Goal: Task Accomplishment & Management: Manage account settings

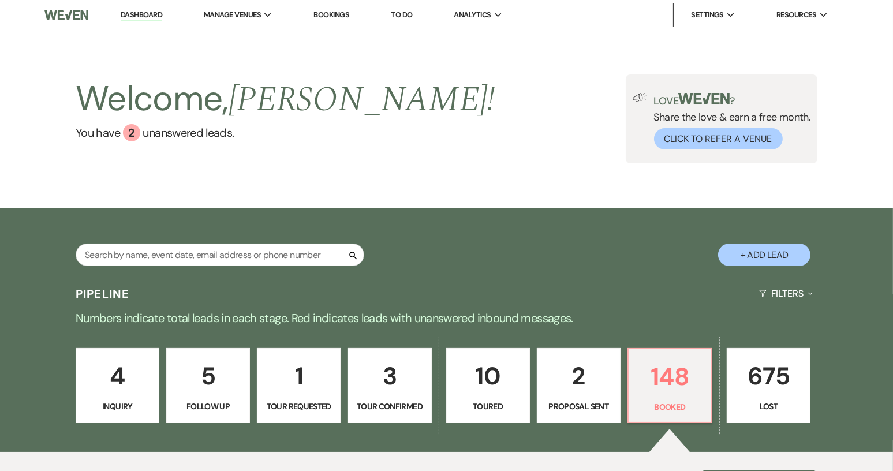
click at [371, 395] on link "3 Tour Confirmed" at bounding box center [389, 385] width 84 height 75
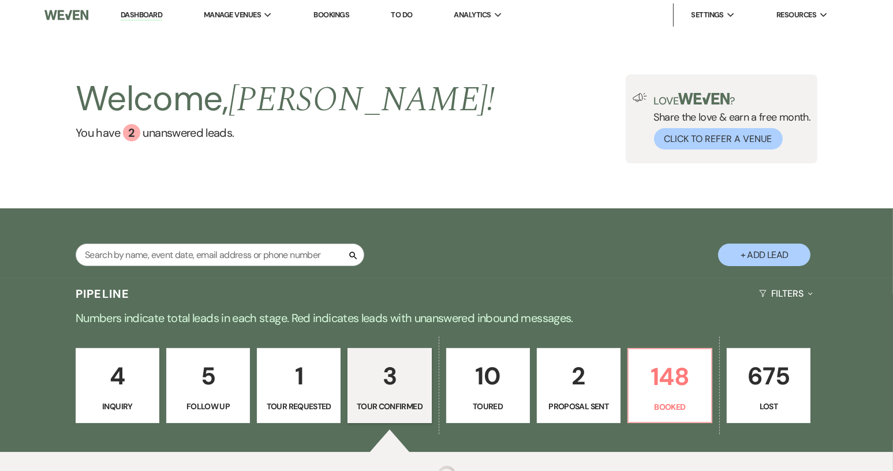
select select "4"
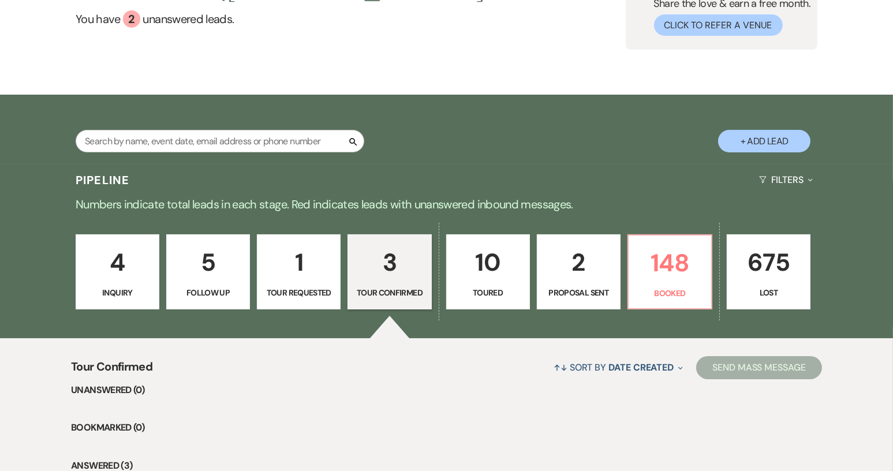
scroll to position [288, 0]
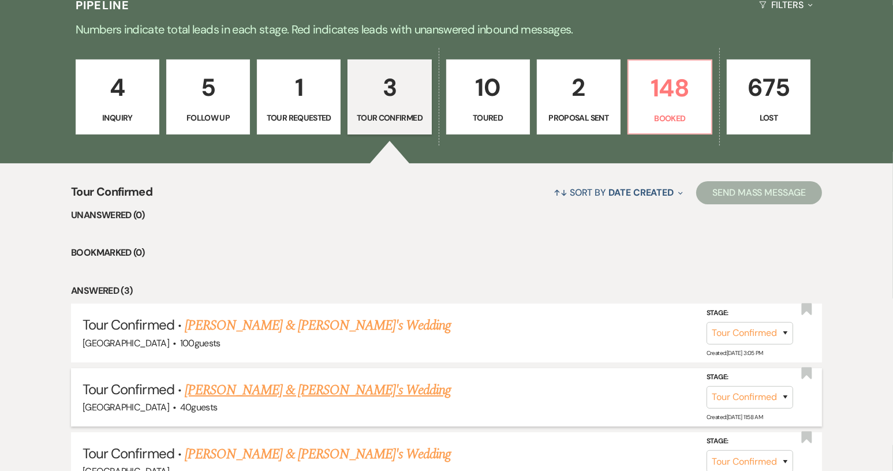
click at [306, 391] on link "Christina Campigotto & Fiance's Wedding" at bounding box center [318, 390] width 267 height 21
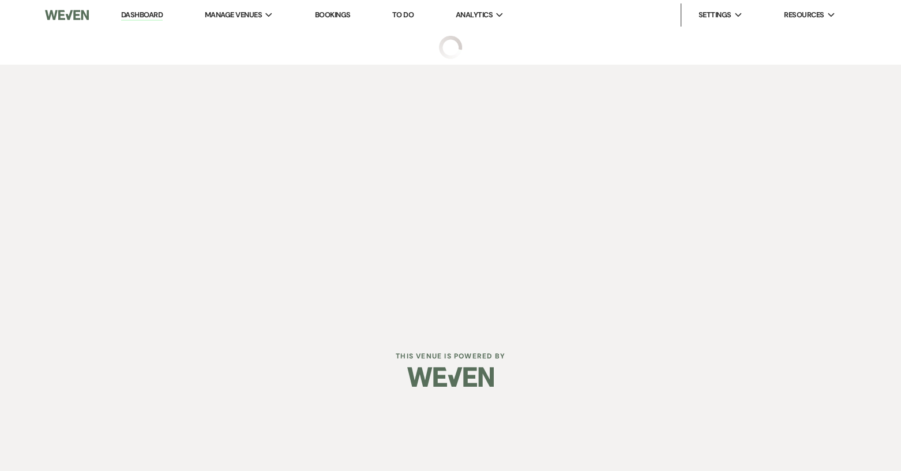
select select "4"
select select "8"
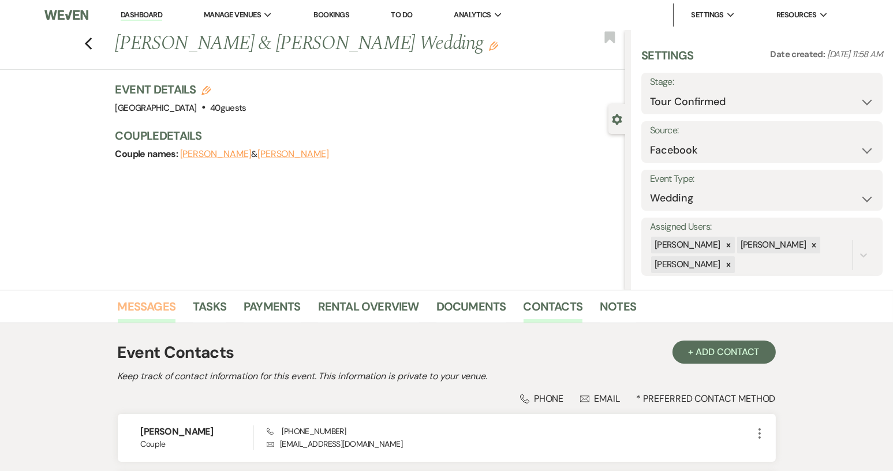
click at [143, 310] on link "Messages" at bounding box center [147, 309] width 58 height 25
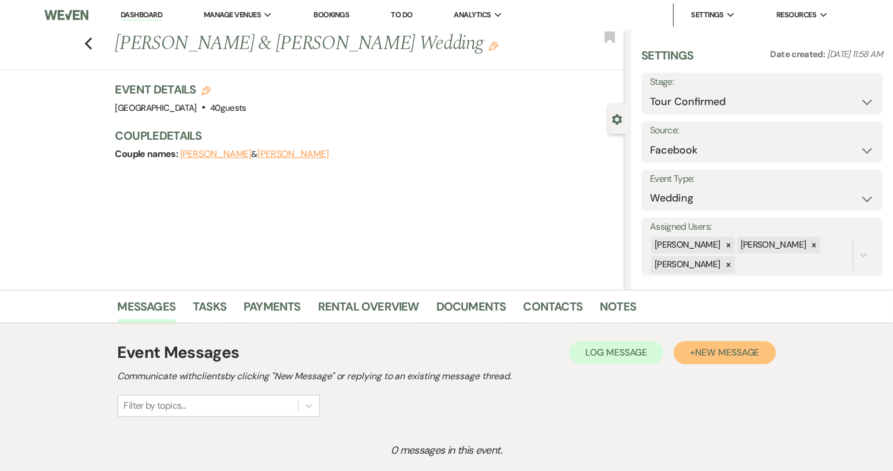
click at [739, 344] on button "+ New Message" at bounding box center [724, 352] width 102 height 23
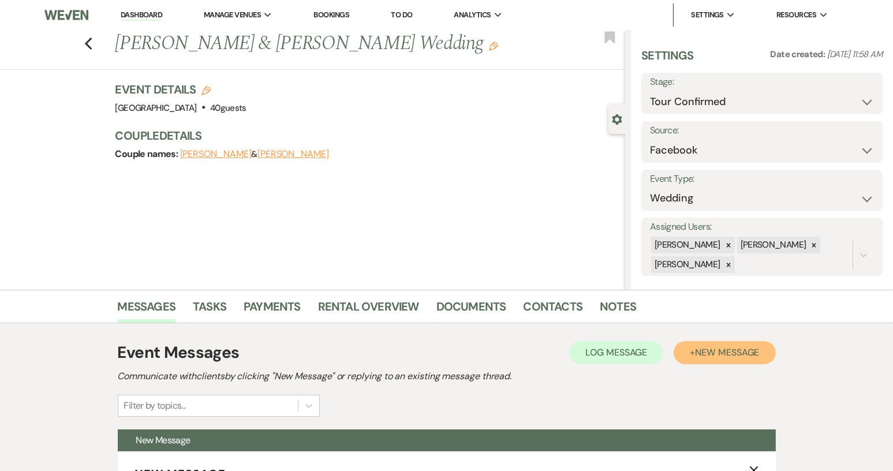
scroll to position [346, 0]
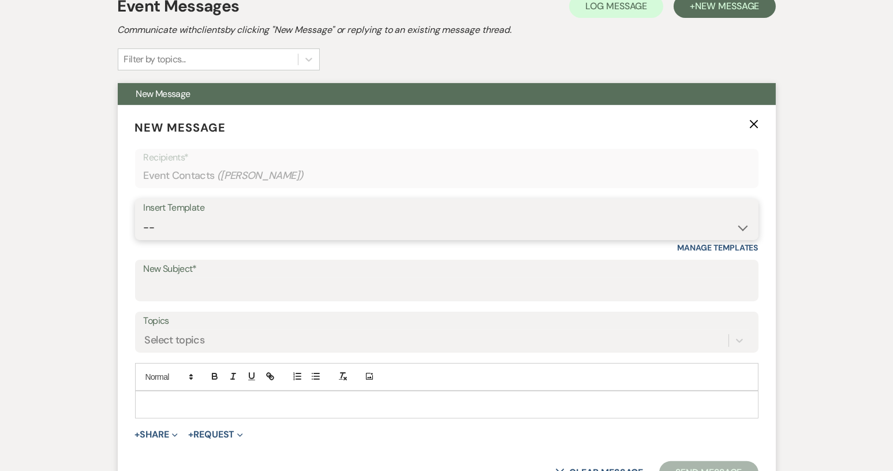
click at [740, 227] on select "-- Weven Planning Portal Introduction (Booked Events) Tour Request Response Con…" at bounding box center [447, 227] width 606 height 23
select select "1850"
click at [144, 216] on select "-- Weven Planning Portal Introduction (Booked Events) Tour Request Response Con…" at bounding box center [447, 227] width 606 height 23
type input "Thank you for touring!"
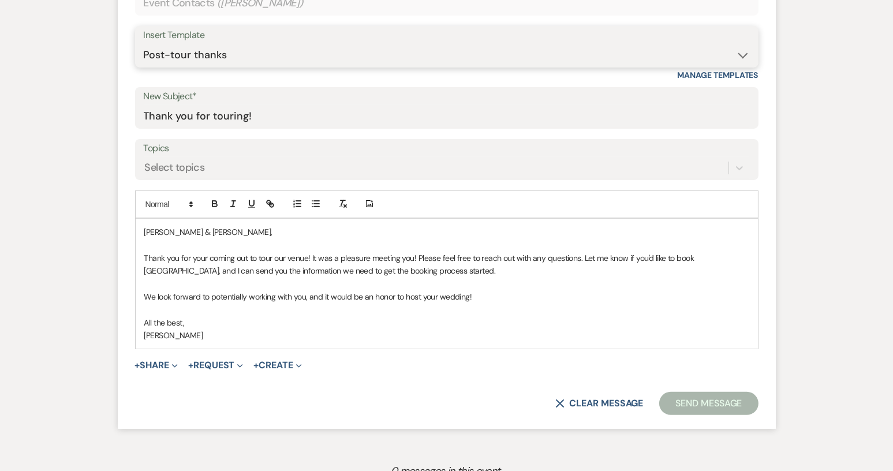
scroll to position [519, 0]
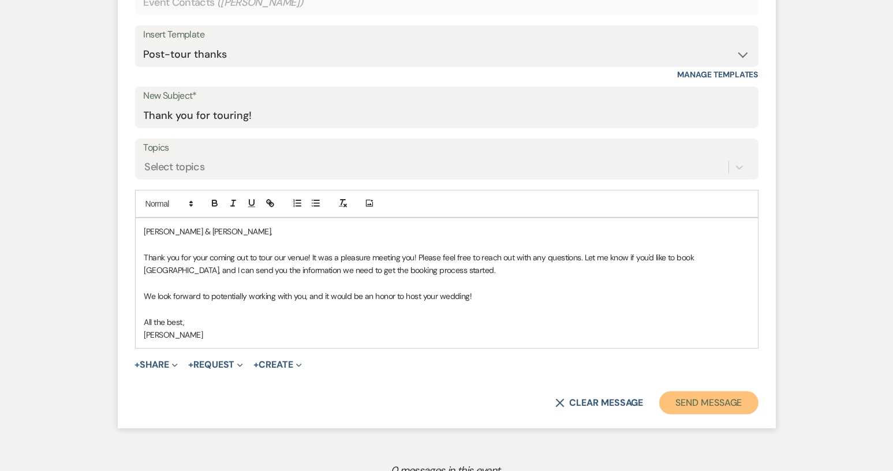
click at [710, 399] on button "Send Message" at bounding box center [708, 402] width 99 height 23
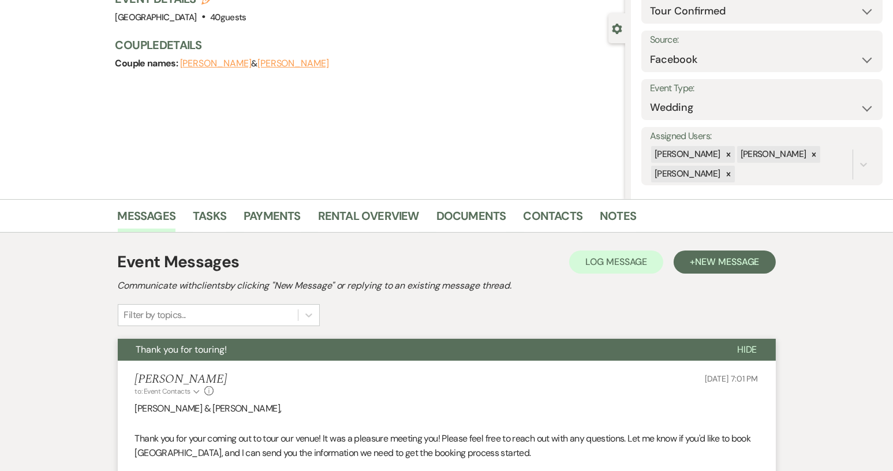
scroll to position [0, 0]
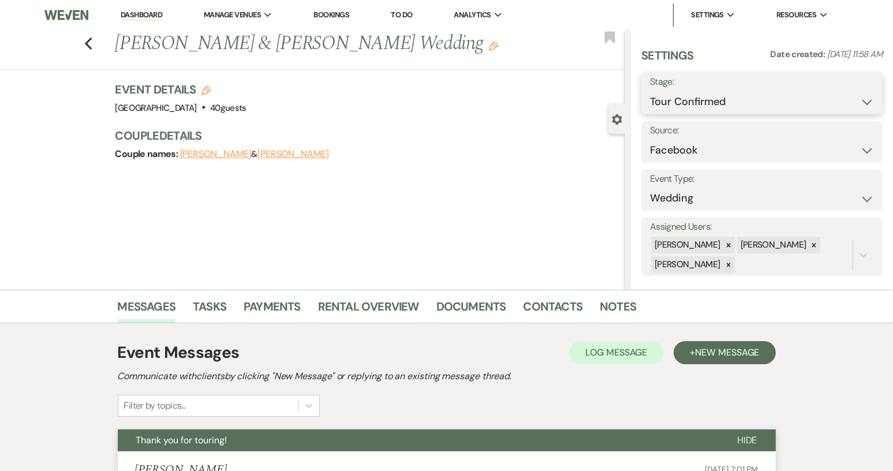
click at [859, 104] on select "Inquiry Follow Up Tour Requested Tour Confirmed Toured Proposal Sent Booked Lost" at bounding box center [762, 102] width 224 height 23
select select "5"
click at [650, 91] on select "Inquiry Follow Up Tour Requested Tour Confirmed Toured Proposal Sent Booked Lost" at bounding box center [762, 102] width 224 height 23
click at [863, 88] on button "Save" at bounding box center [857, 93] width 50 height 23
click at [143, 5] on li "Dashboard" at bounding box center [141, 14] width 53 height 23
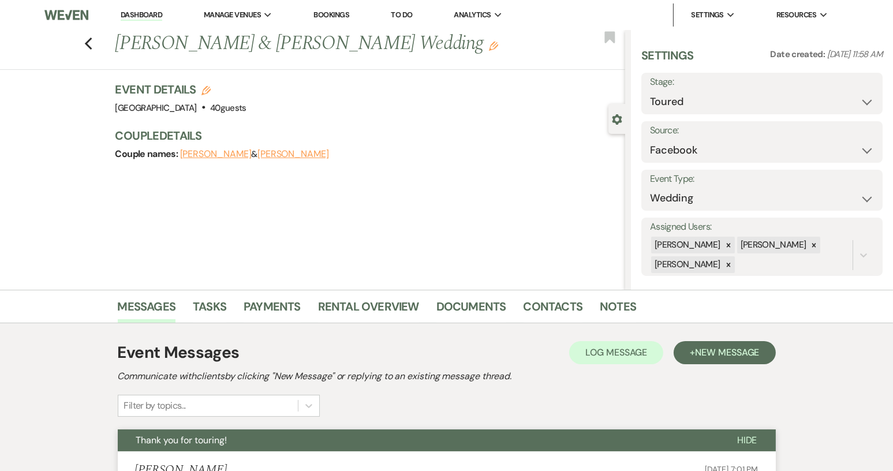
click at [146, 19] on link "Dashboard" at bounding box center [142, 15] width 42 height 11
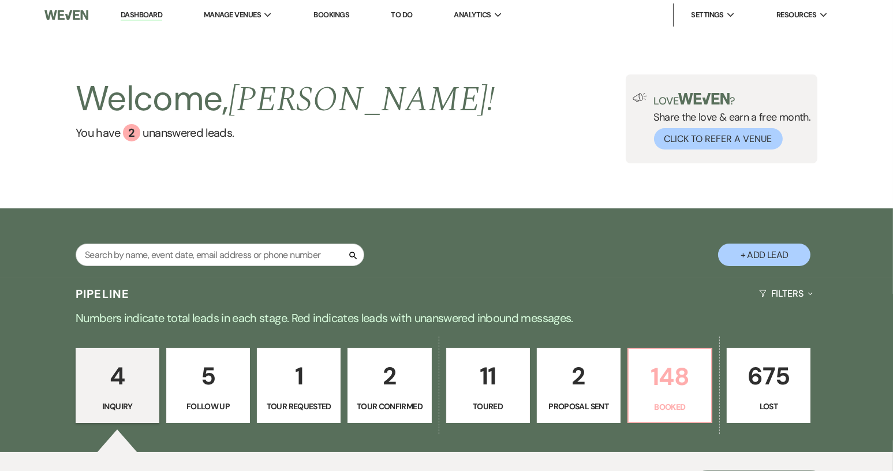
click at [651, 406] on p "Booked" at bounding box center [669, 406] width 69 height 13
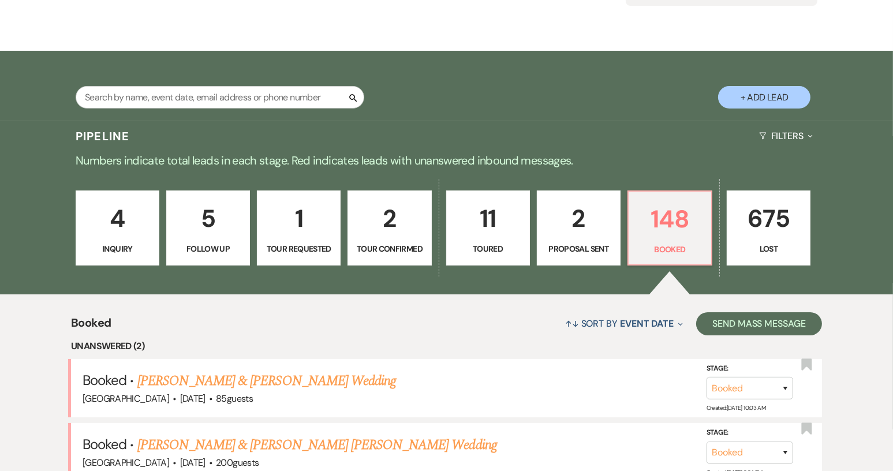
scroll to position [231, 0]
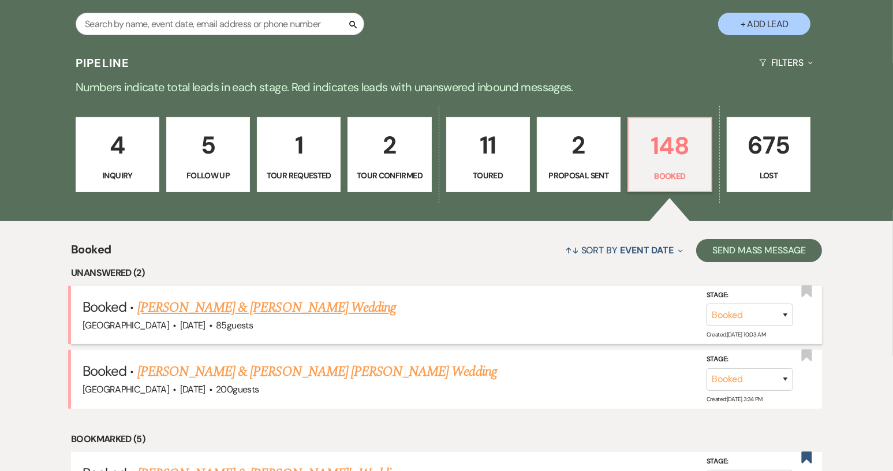
click at [243, 306] on link "[PERSON_NAME] & [PERSON_NAME] Wedding" at bounding box center [266, 307] width 258 height 21
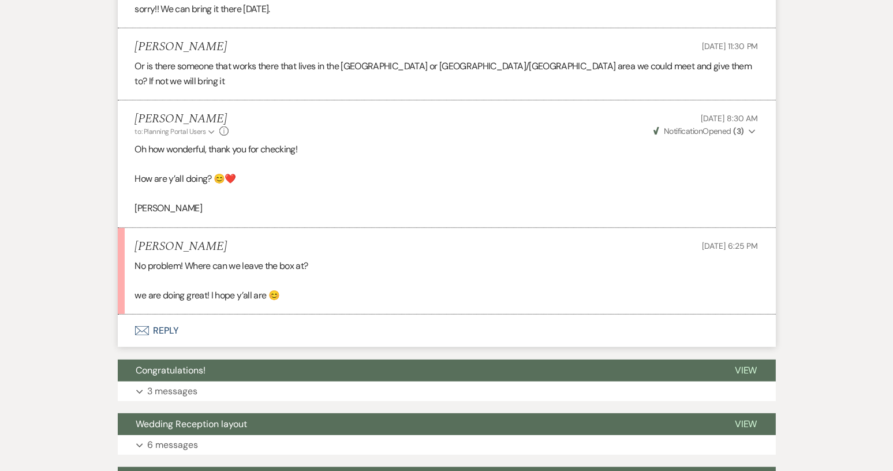
scroll to position [519, 0]
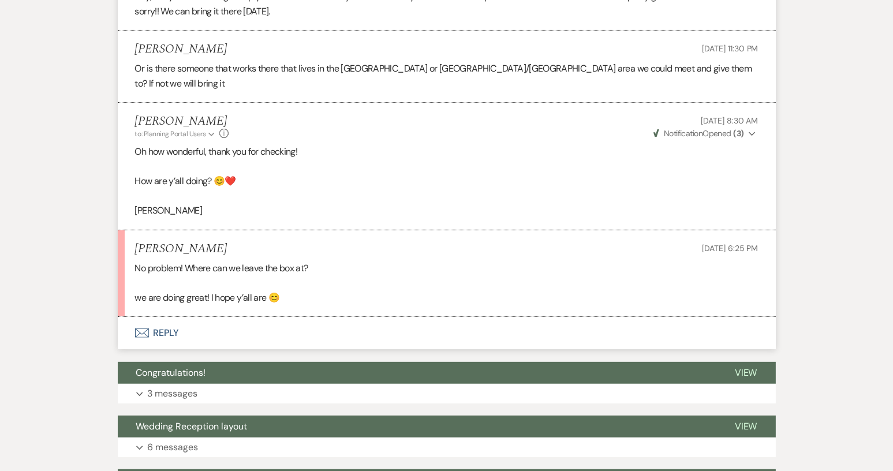
click at [167, 317] on button "Envelope Reply" at bounding box center [447, 333] width 658 height 32
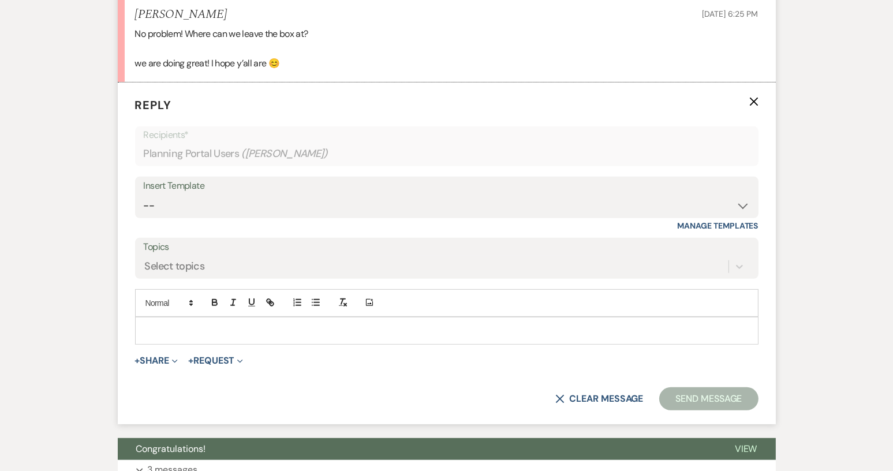
scroll to position [755, 0]
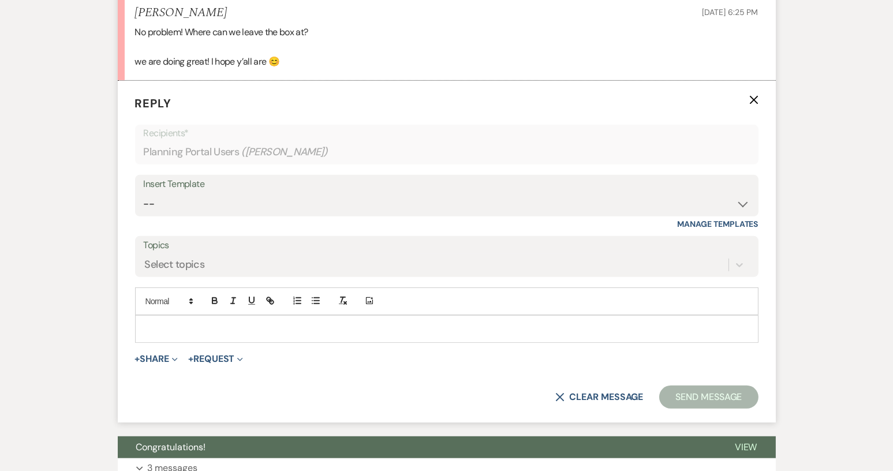
click at [164, 323] on p at bounding box center [446, 329] width 605 height 13
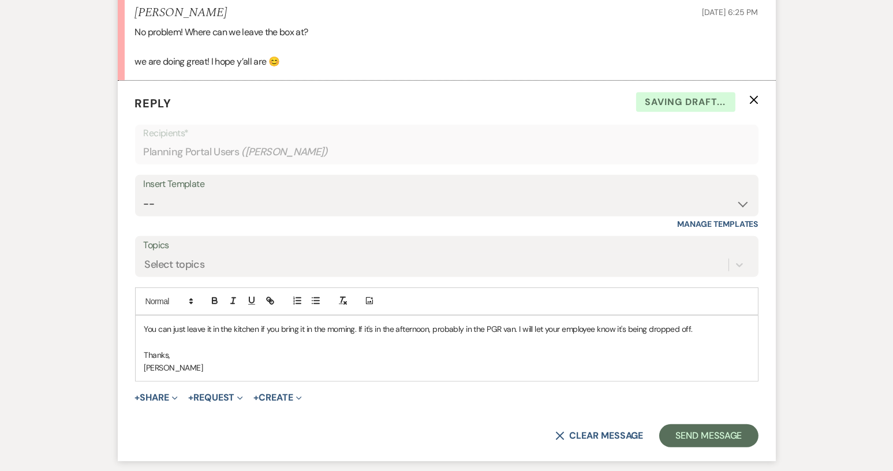
click at [155, 335] on p at bounding box center [446, 341] width 605 height 13
click at [155, 335] on p "W" at bounding box center [446, 341] width 605 height 13
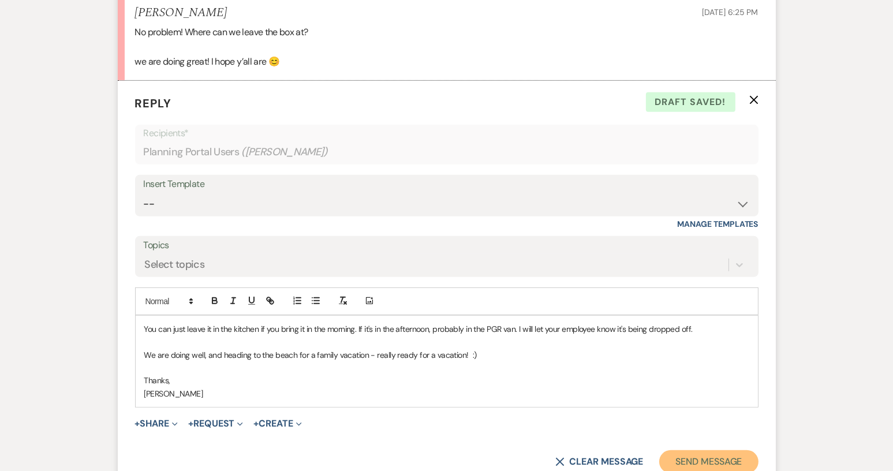
click at [704, 450] on button "Send Message" at bounding box center [708, 461] width 99 height 23
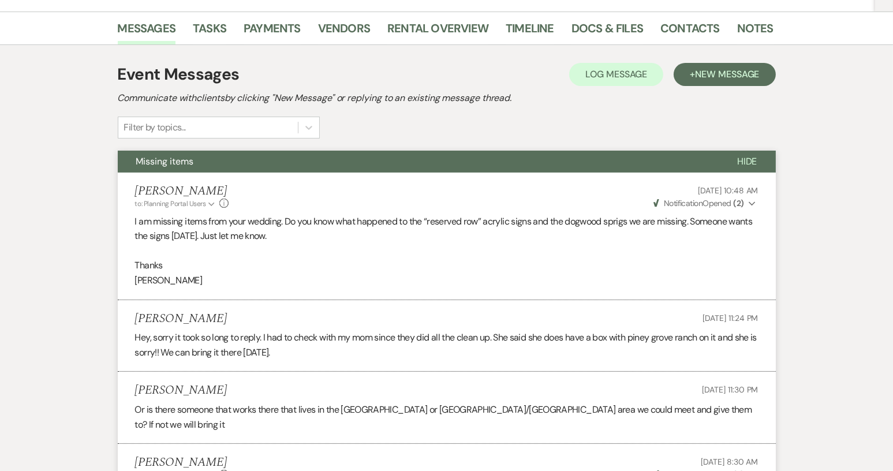
scroll to position [0, 0]
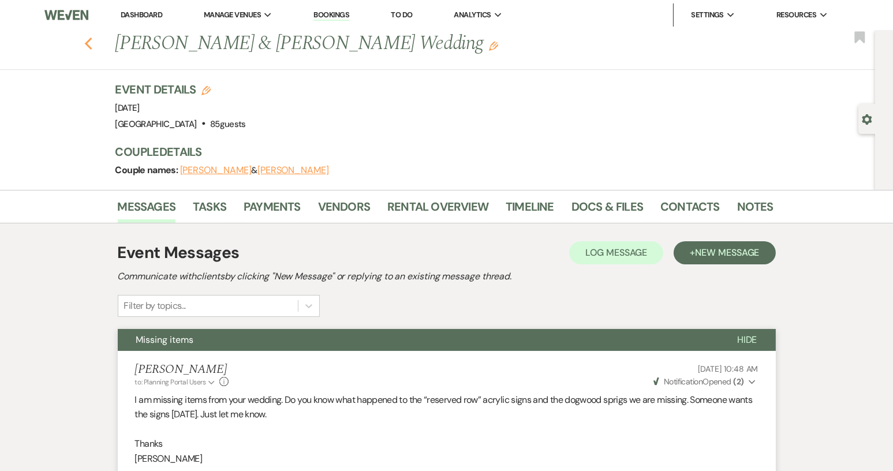
click at [93, 44] on icon "Previous" at bounding box center [88, 44] width 9 height 14
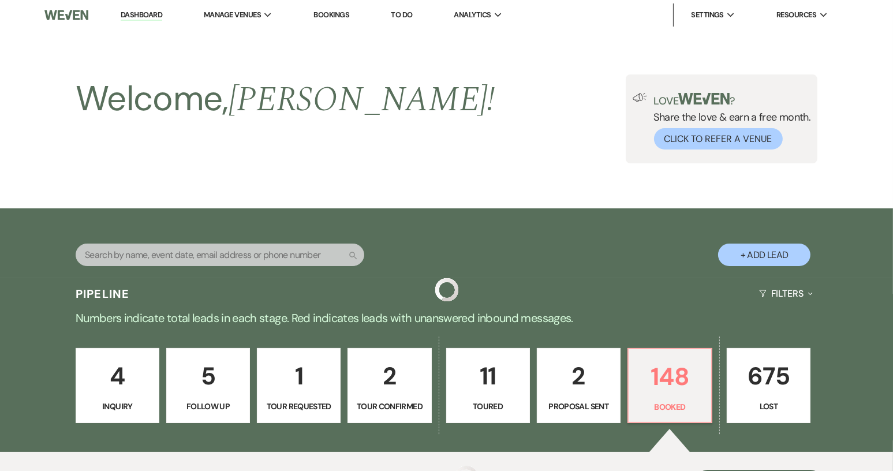
scroll to position [231, 0]
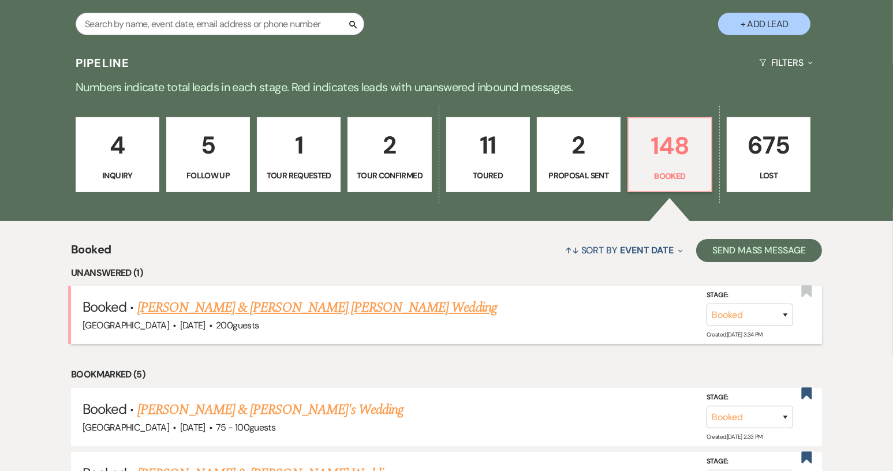
click at [205, 309] on link "[PERSON_NAME] & [PERSON_NAME] [PERSON_NAME] Wedding" at bounding box center [316, 307] width 359 height 21
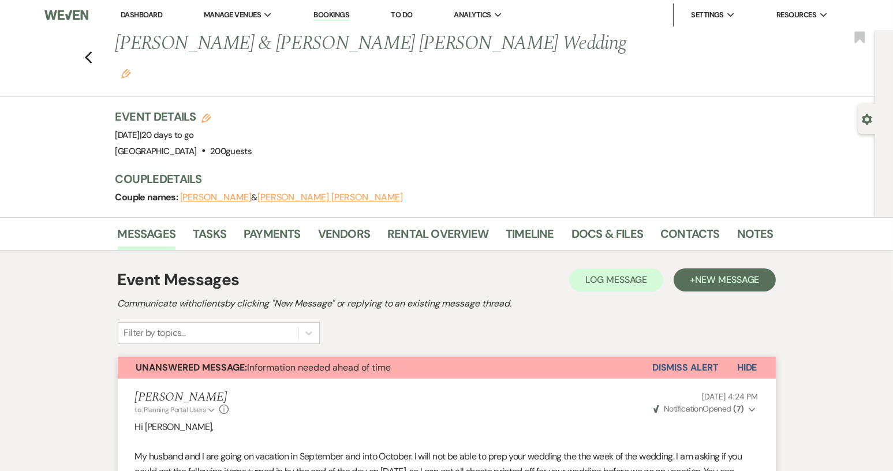
click at [689, 357] on button "Dismiss Alert" at bounding box center [685, 368] width 66 height 22
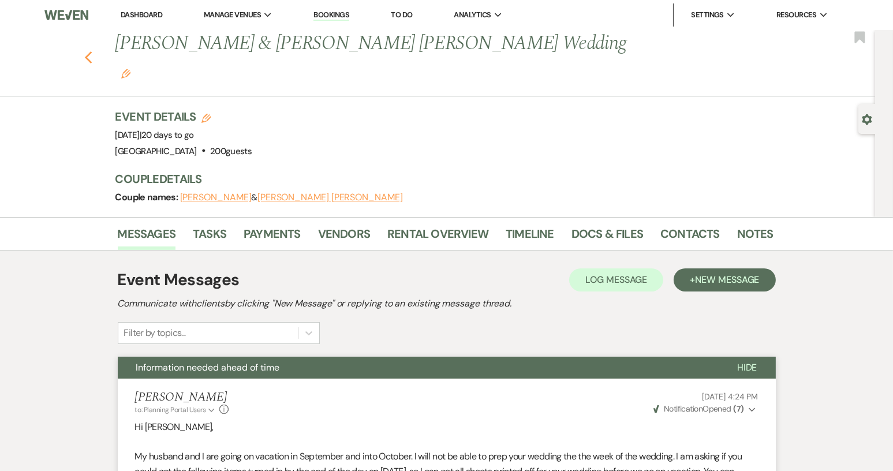
click at [91, 51] on icon "Previous" at bounding box center [88, 58] width 9 height 14
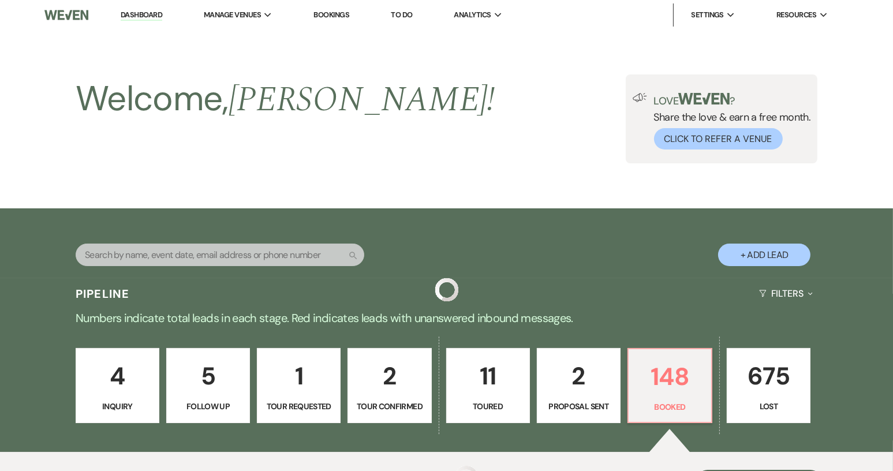
scroll to position [231, 0]
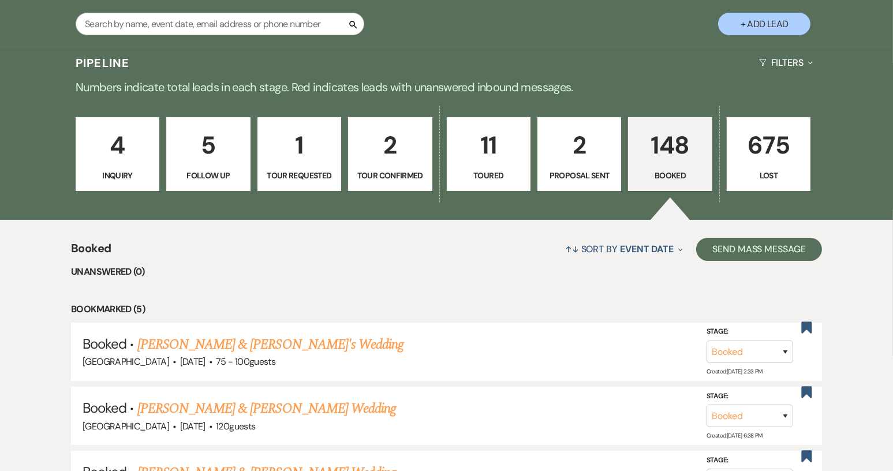
click at [670, 183] on link "148 Booked" at bounding box center [670, 154] width 84 height 74
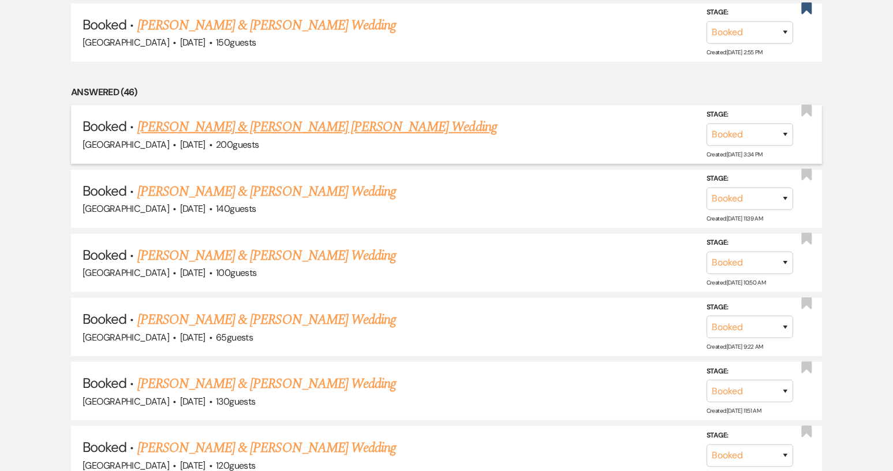
scroll to position [808, 0]
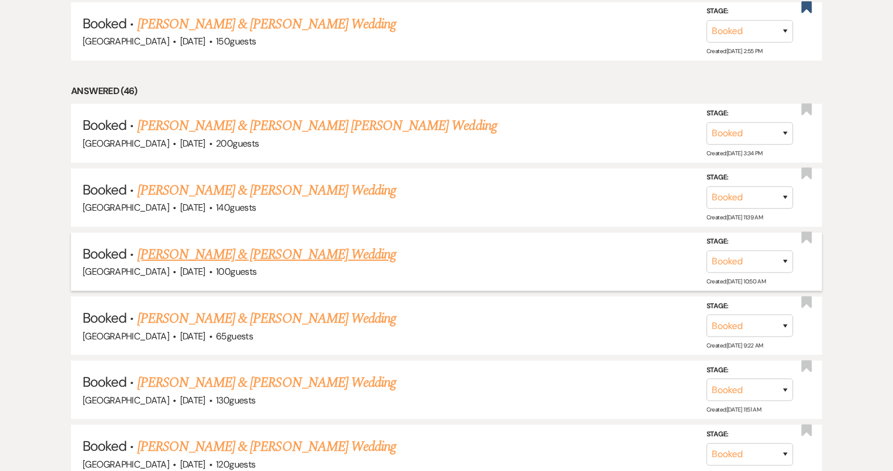
click at [268, 246] on link "[PERSON_NAME] & [PERSON_NAME] Wedding" at bounding box center [266, 254] width 258 height 21
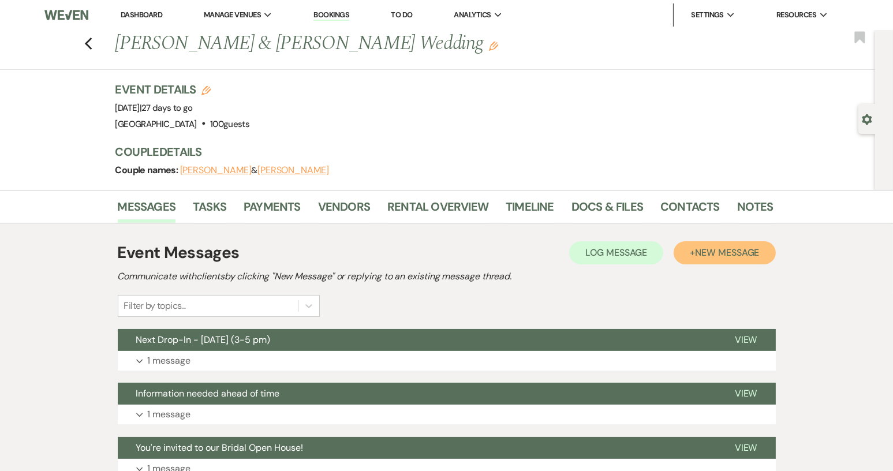
click at [702, 254] on span "New Message" at bounding box center [727, 252] width 64 height 12
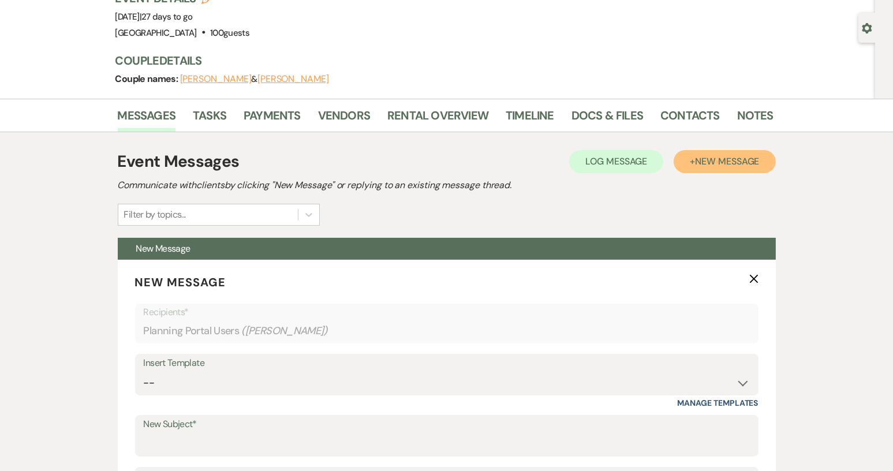
scroll to position [231, 0]
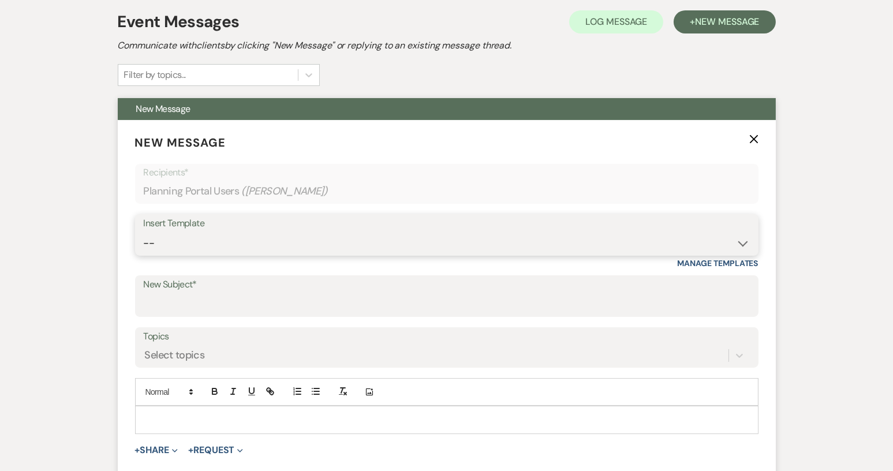
click at [743, 241] on select "-- Weven Planning Portal Introduction (Booked Events) Tour Request Response Con…" at bounding box center [447, 243] width 606 height 23
select select "5485"
click at [144, 232] on select "-- Weven Planning Portal Introduction (Booked Events) Tour Request Response Con…" at bounding box center [447, 243] width 606 height 23
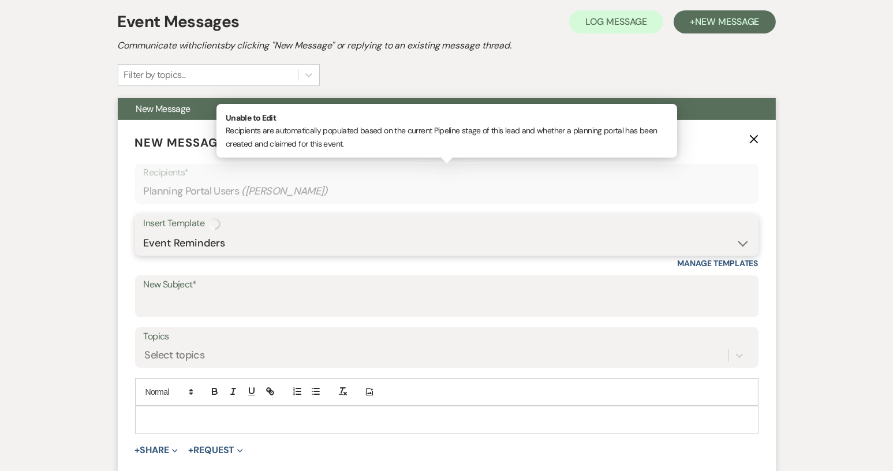
type input "Event Reminders - please sign"
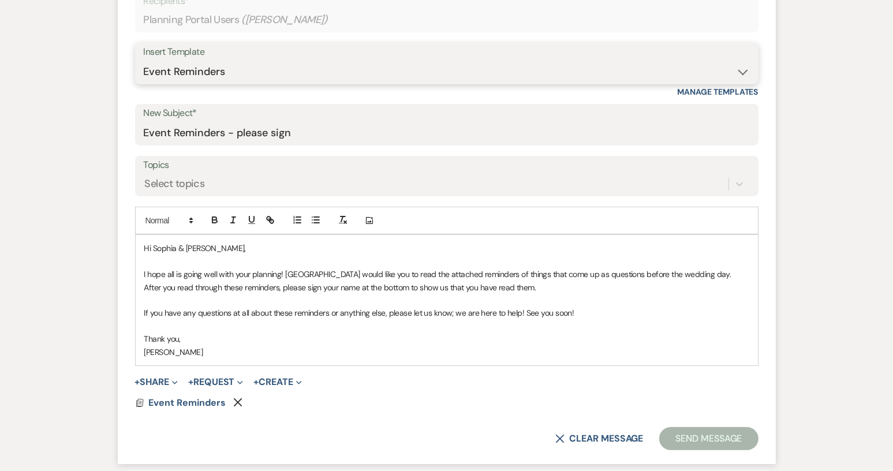
scroll to position [404, 0]
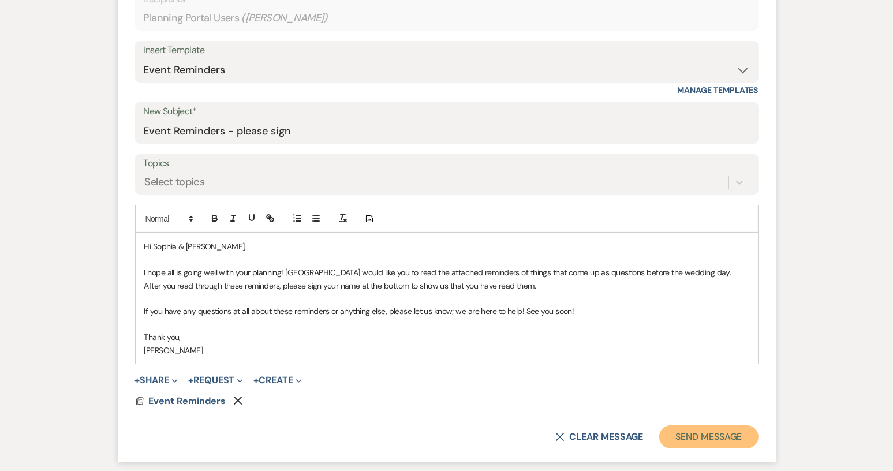
click at [712, 432] on button "Send Message" at bounding box center [708, 436] width 99 height 23
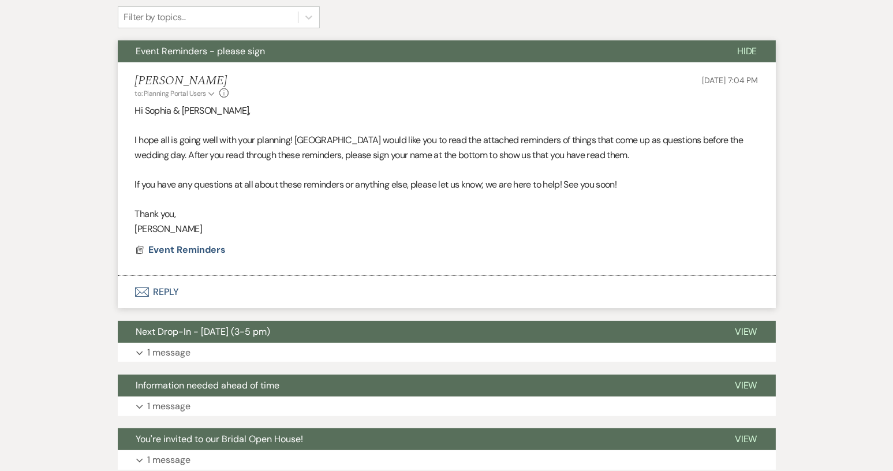
scroll to position [0, 0]
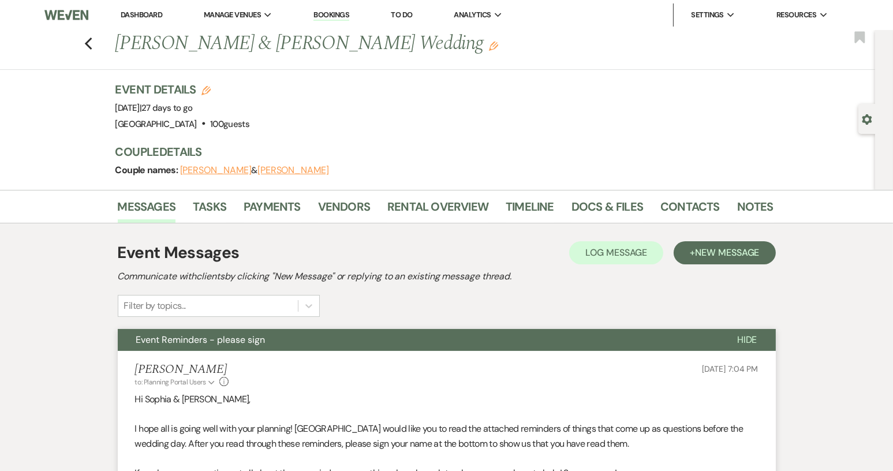
click at [97, 45] on div "Previous [PERSON_NAME] & [PERSON_NAME] Wedding Edit Bookmark" at bounding box center [434, 50] width 880 height 40
click at [92, 43] on icon "Previous" at bounding box center [88, 44] width 9 height 14
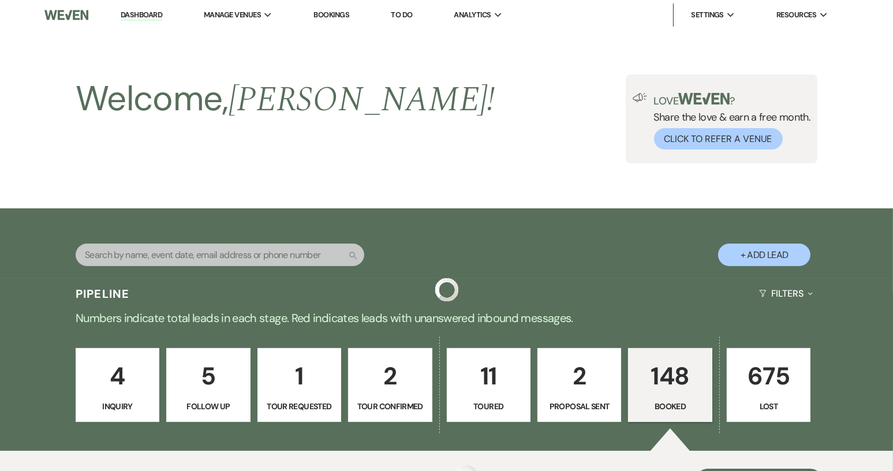
scroll to position [808, 0]
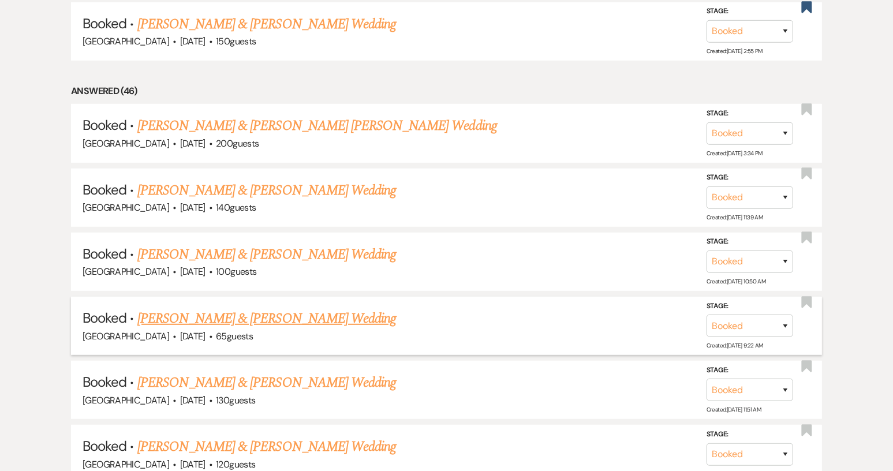
click at [279, 311] on link "[PERSON_NAME] & [PERSON_NAME] Wedding" at bounding box center [266, 318] width 258 height 21
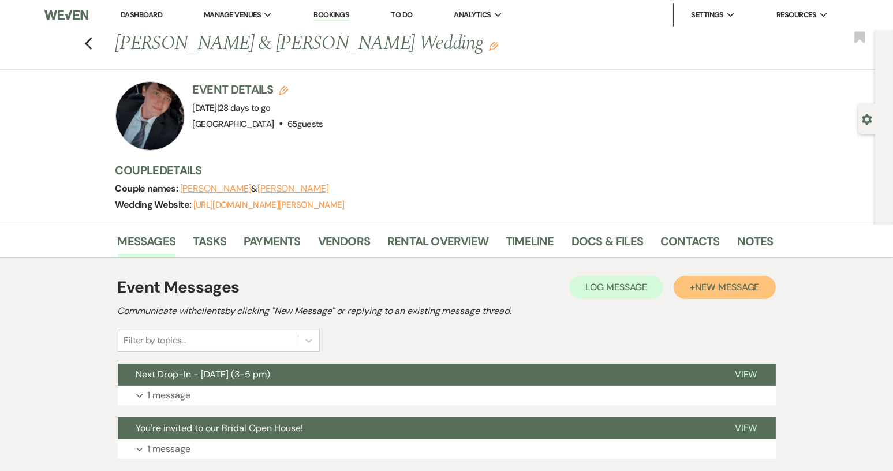
click at [725, 284] on span "New Message" at bounding box center [727, 287] width 64 height 12
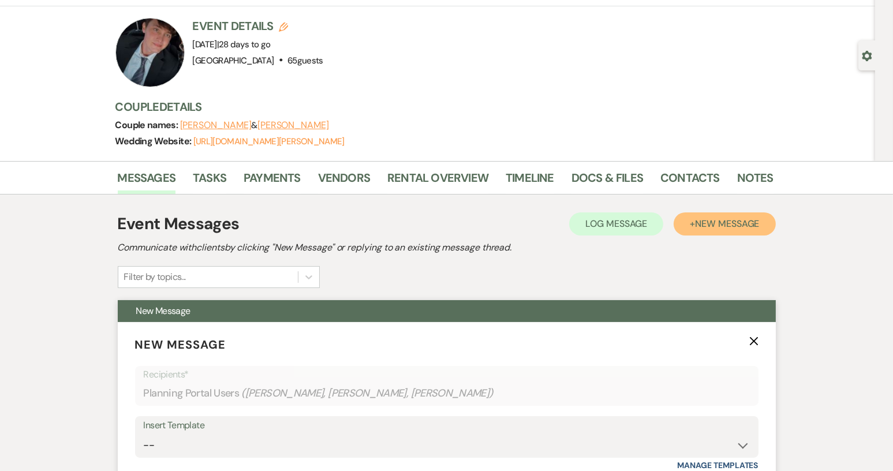
scroll to position [231, 0]
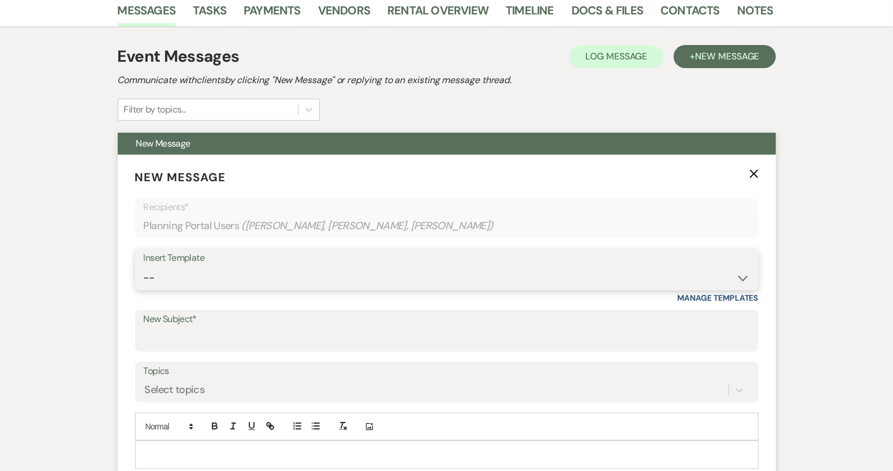
click at [740, 276] on select "-- Weven Planning Portal Introduction (Booked Events) Tour Request Response Con…" at bounding box center [447, 278] width 606 height 23
select select "5485"
click at [144, 267] on select "-- Weven Planning Portal Introduction (Booked Events) Tour Request Response Con…" at bounding box center [447, 278] width 606 height 23
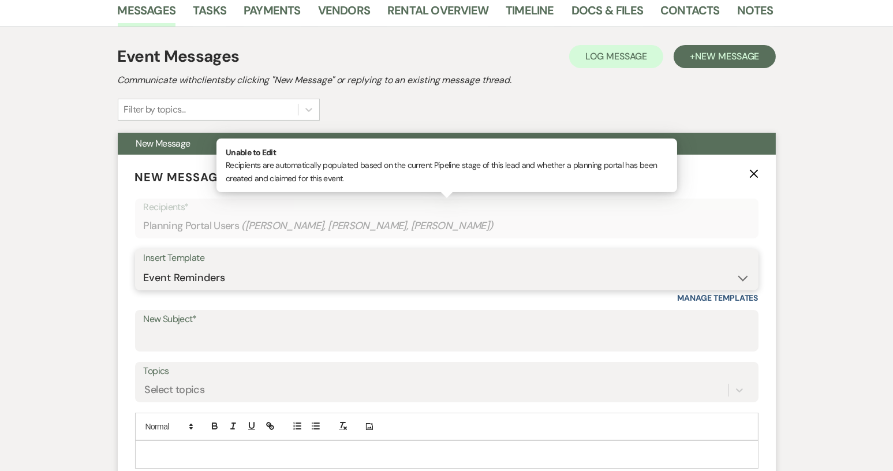
type input "Event Reminders - please sign"
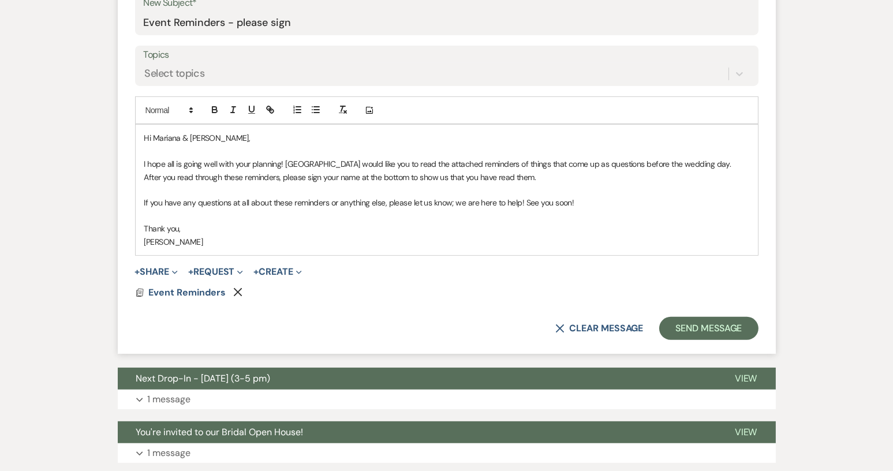
scroll to position [519, 0]
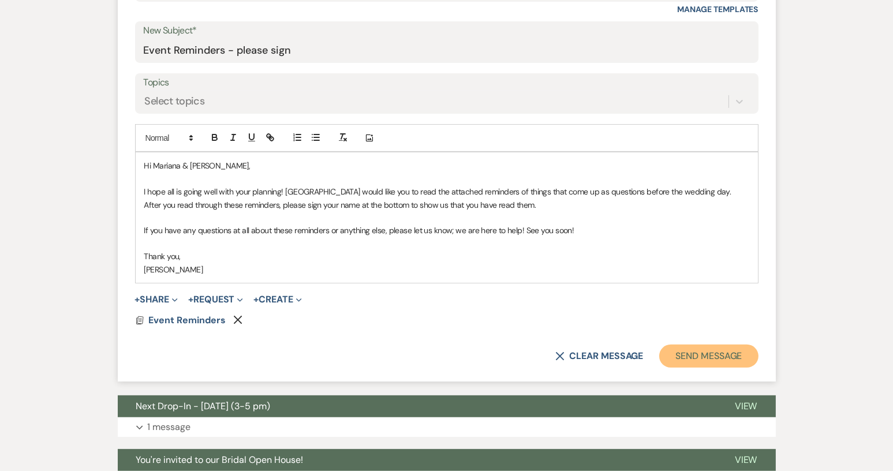
click at [702, 351] on button "Send Message" at bounding box center [708, 355] width 99 height 23
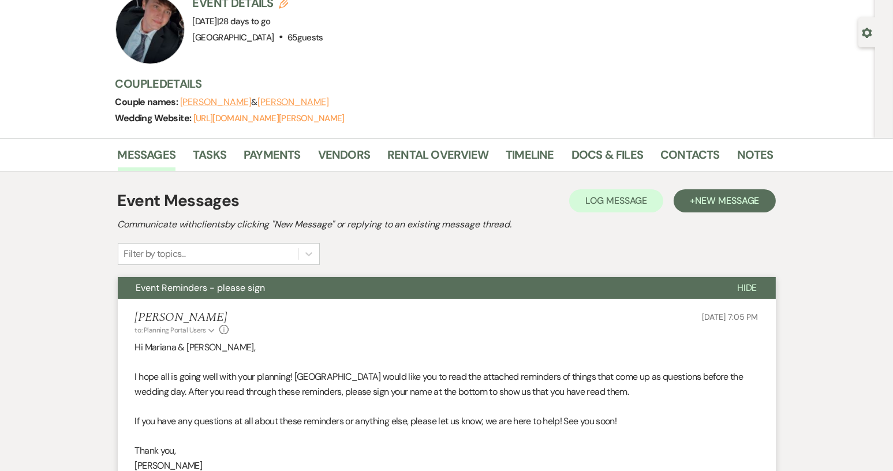
scroll to position [0, 0]
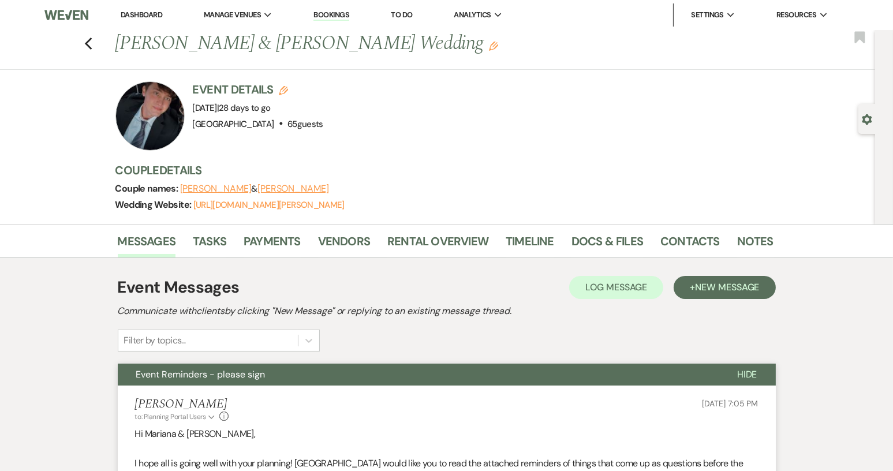
click at [98, 40] on div "Previous [PERSON_NAME] & [PERSON_NAME] Wedding Edit Bookmark" at bounding box center [434, 50] width 880 height 40
click at [90, 44] on use "button" at bounding box center [88, 44] width 8 height 13
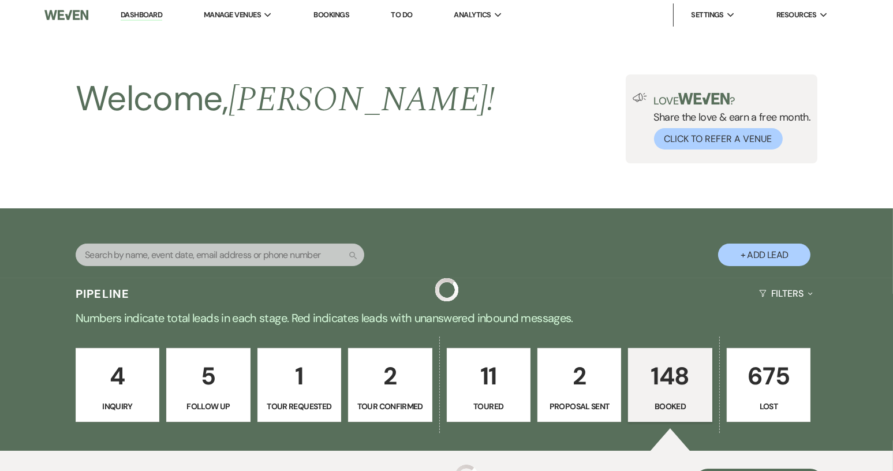
scroll to position [808, 0]
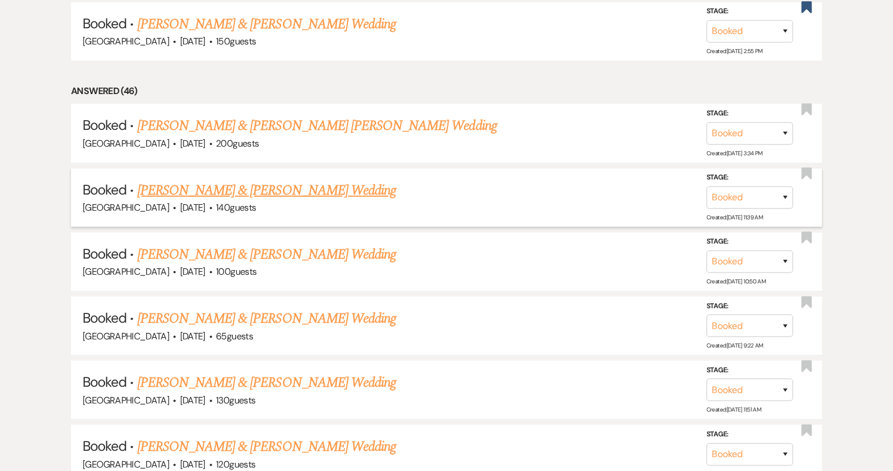
click at [256, 185] on link "[PERSON_NAME] & [PERSON_NAME] Wedding" at bounding box center [266, 190] width 258 height 21
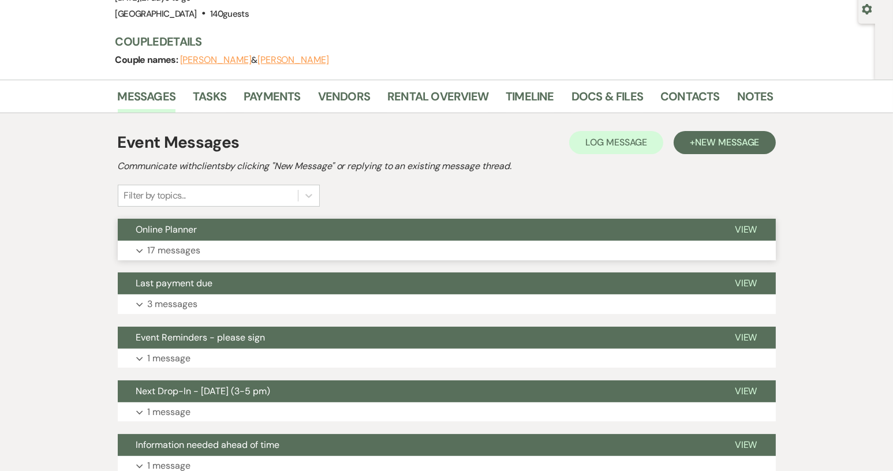
scroll to position [115, 0]
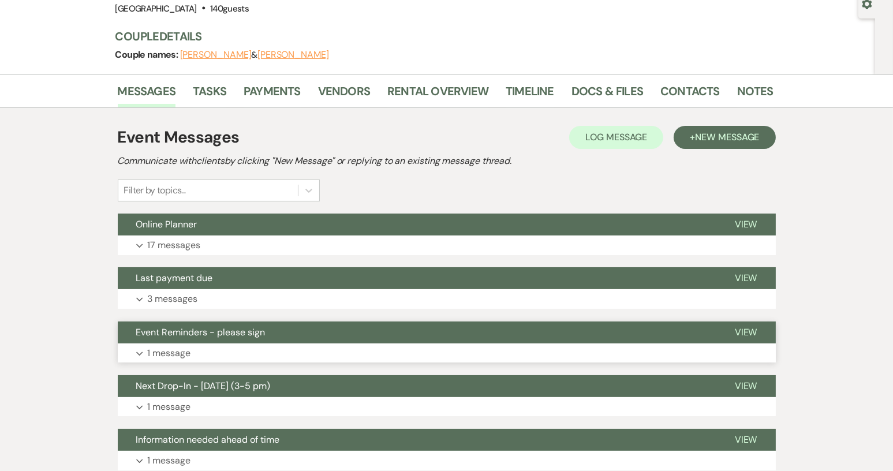
click at [264, 334] on span "Event Reminders - please sign" at bounding box center [200, 332] width 129 height 12
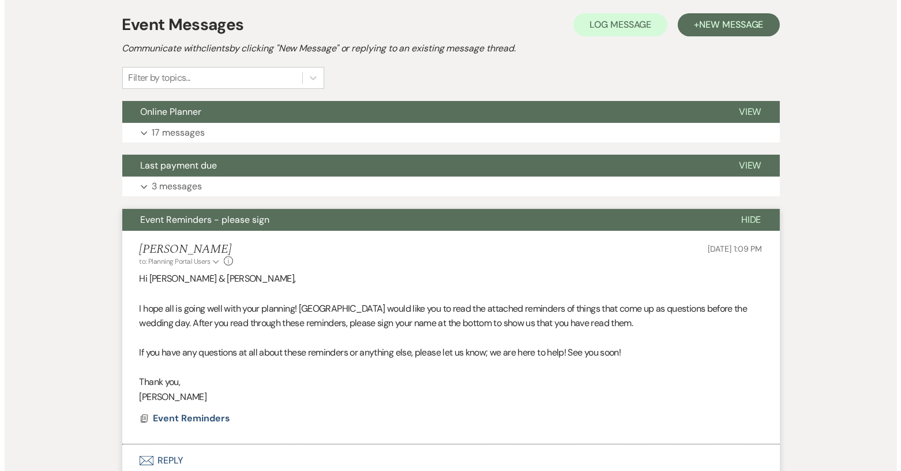
scroll to position [404, 0]
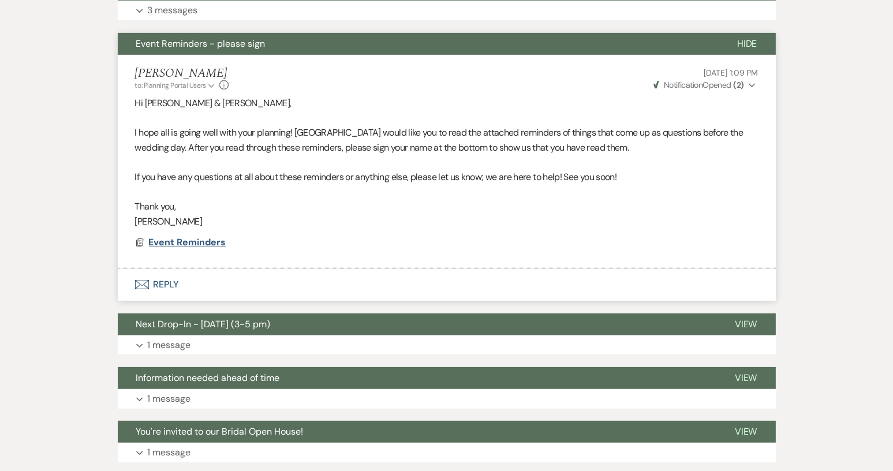
click at [188, 238] on span "Event Reminders" at bounding box center [187, 242] width 77 height 12
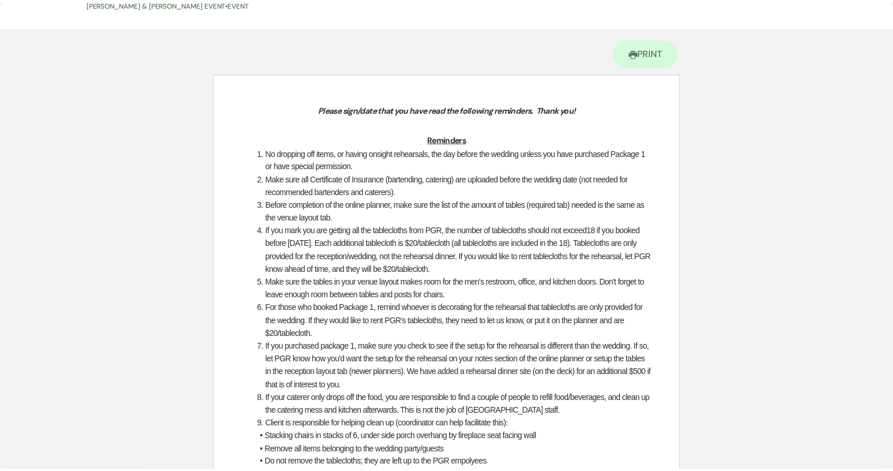
scroll to position [0, 0]
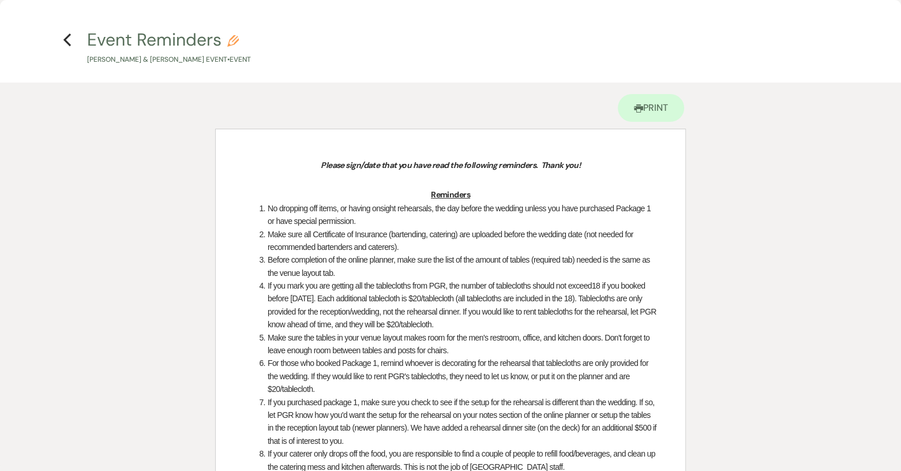
click at [61, 36] on h4 "Previous Event Reminders Pencil [PERSON_NAME] & [PERSON_NAME] Event • Event" at bounding box center [450, 47] width 831 height 38
click at [69, 38] on icon "Previous" at bounding box center [67, 40] width 9 height 14
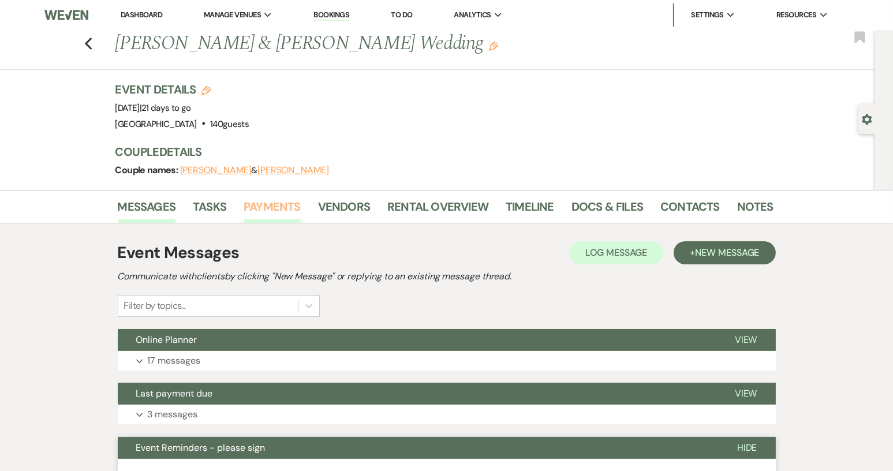
click at [271, 207] on link "Payments" at bounding box center [271, 209] width 57 height 25
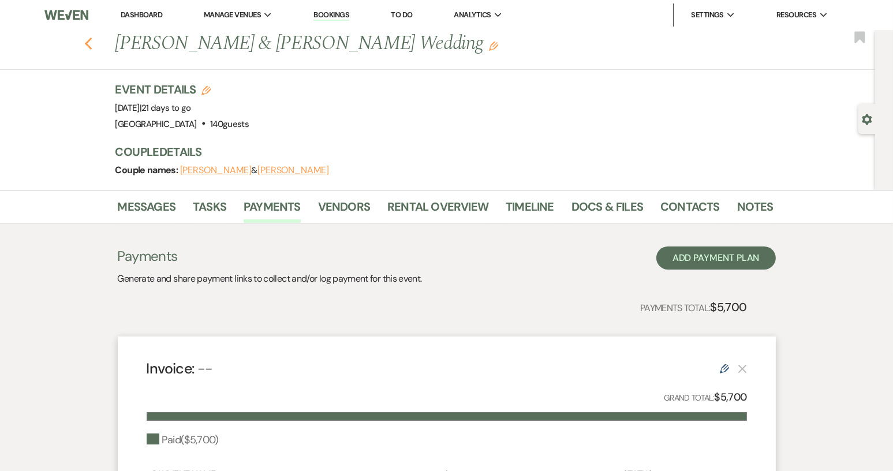
click at [92, 45] on use "button" at bounding box center [88, 44] width 8 height 13
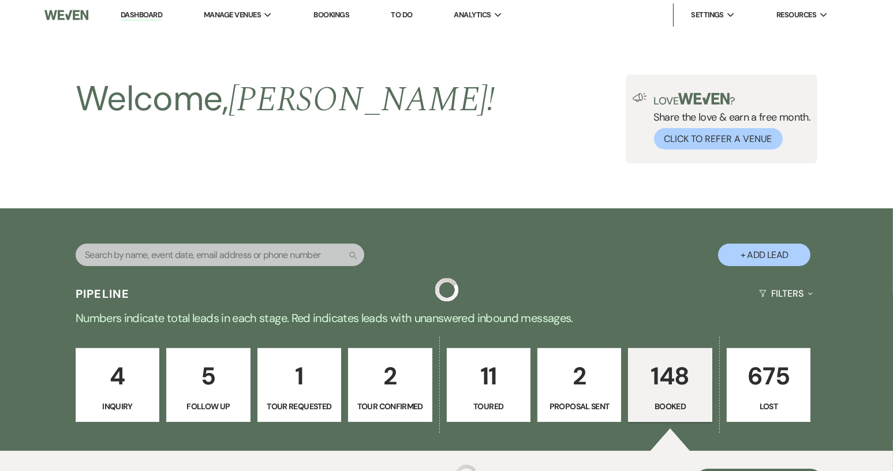
scroll to position [808, 0]
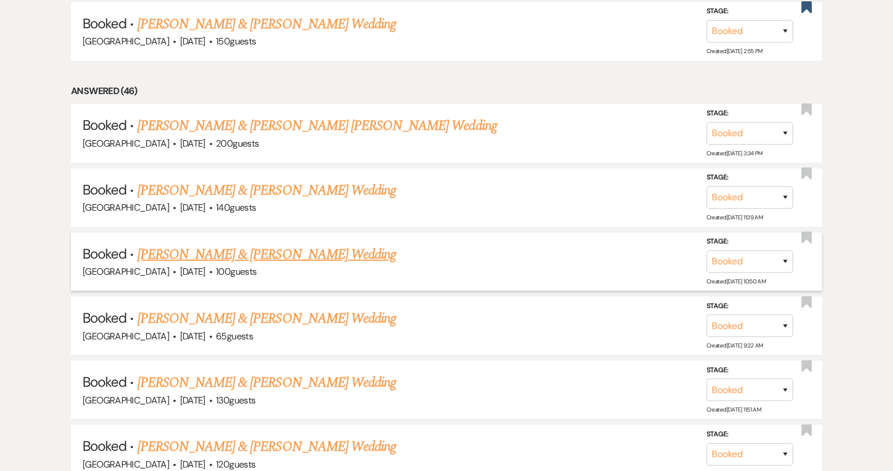
click at [284, 246] on link "[PERSON_NAME] & [PERSON_NAME] Wedding" at bounding box center [266, 254] width 258 height 21
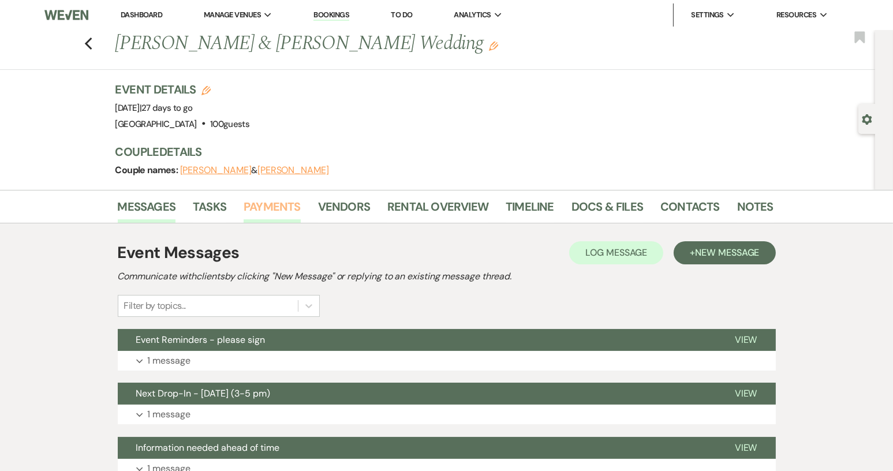
click at [277, 209] on link "Payments" at bounding box center [271, 209] width 57 height 25
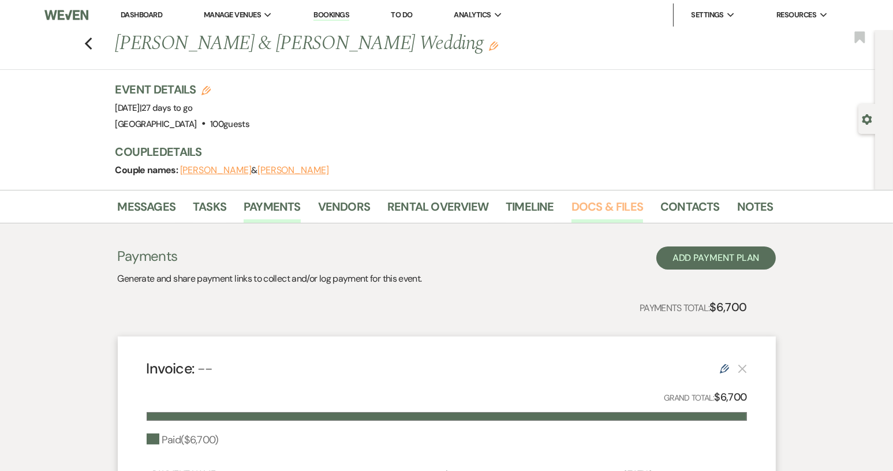
click at [600, 207] on link "Docs & Files" at bounding box center [607, 209] width 72 height 25
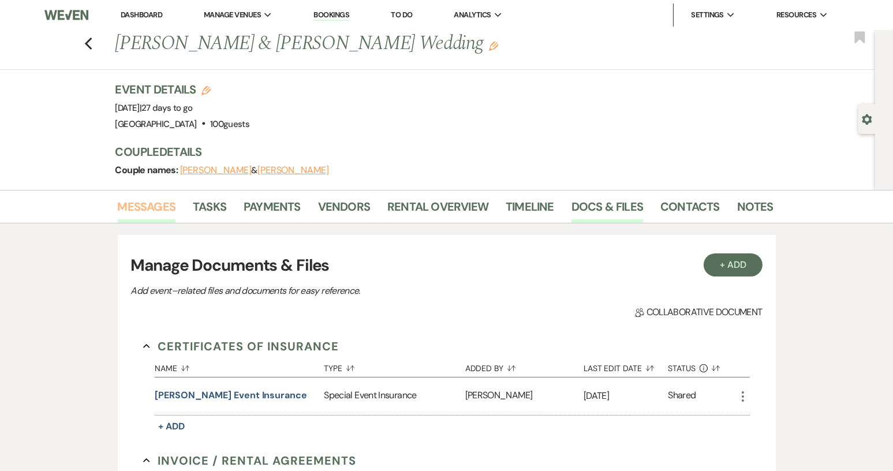
click at [148, 208] on link "Messages" at bounding box center [147, 209] width 58 height 25
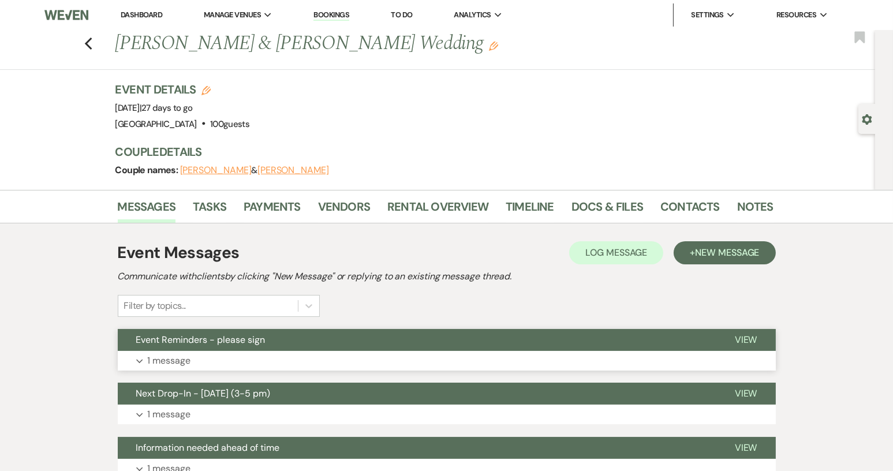
click at [328, 342] on button "Event Reminders - please sign" at bounding box center [417, 340] width 598 height 22
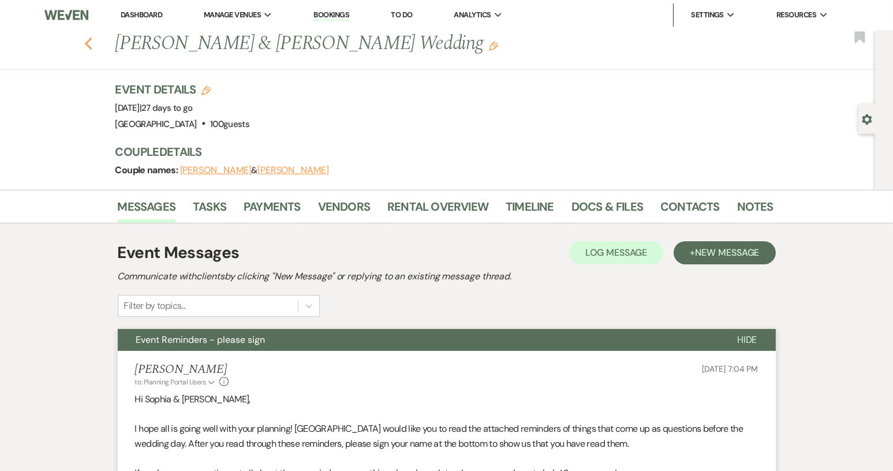
click at [90, 38] on icon "Previous" at bounding box center [88, 44] width 9 height 14
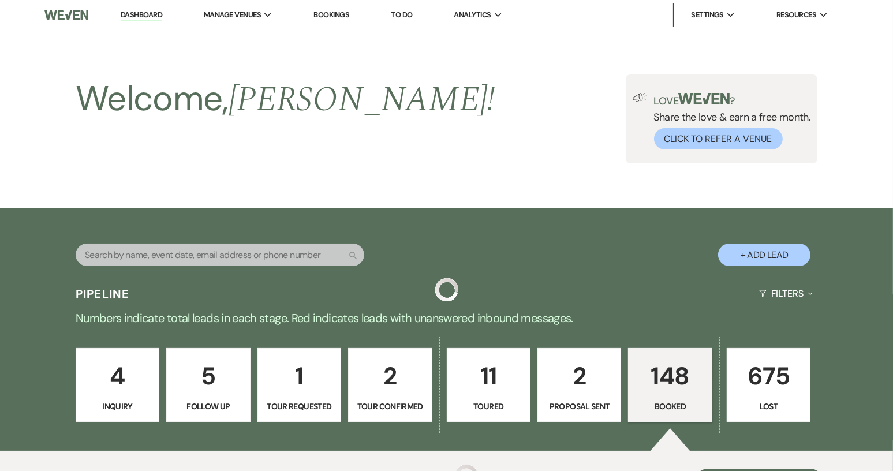
scroll to position [808, 0]
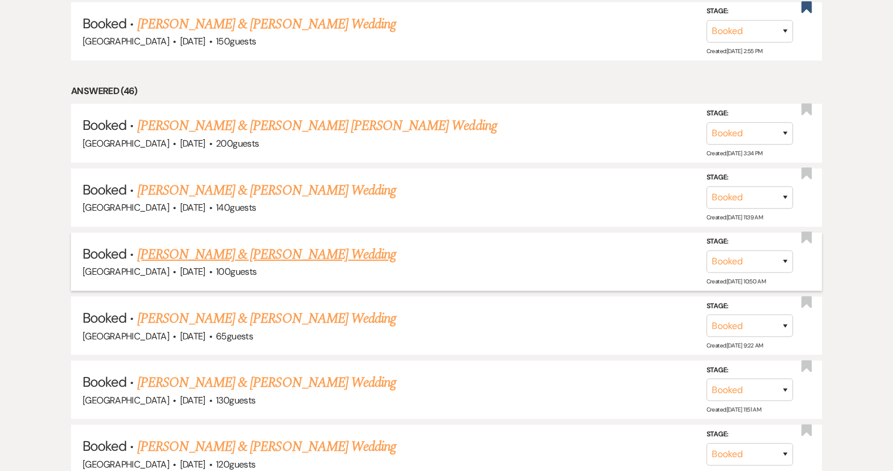
click at [198, 251] on link "[PERSON_NAME] & [PERSON_NAME] Wedding" at bounding box center [266, 254] width 258 height 21
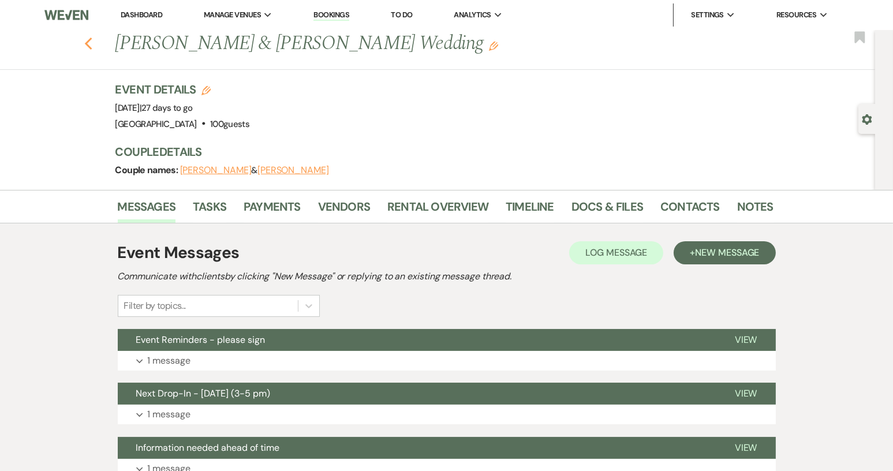
click at [92, 40] on use "button" at bounding box center [88, 44] width 8 height 13
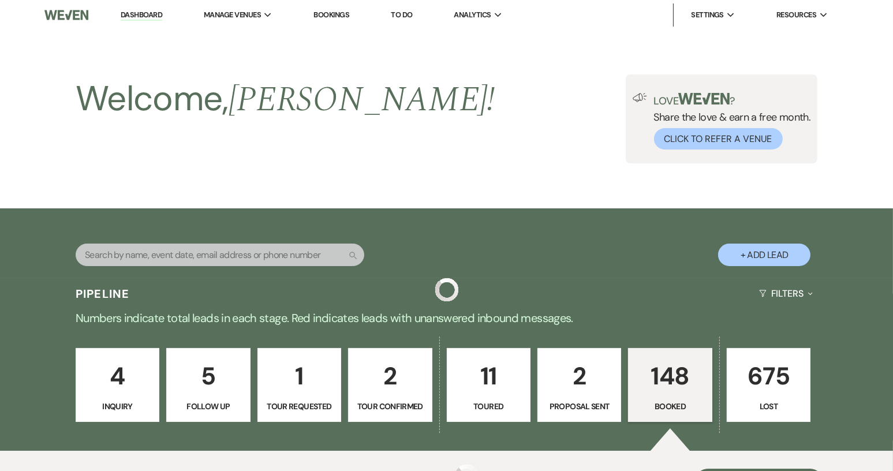
scroll to position [808, 0]
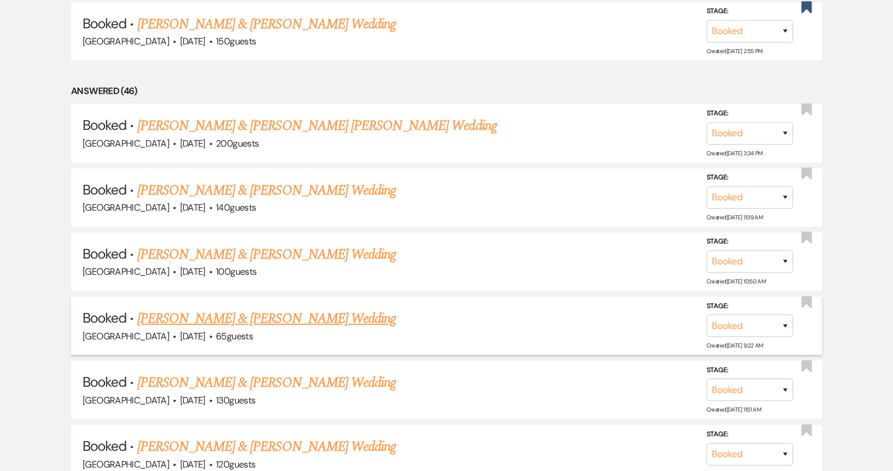
click at [259, 314] on link "[PERSON_NAME] & [PERSON_NAME] Wedding" at bounding box center [266, 318] width 258 height 21
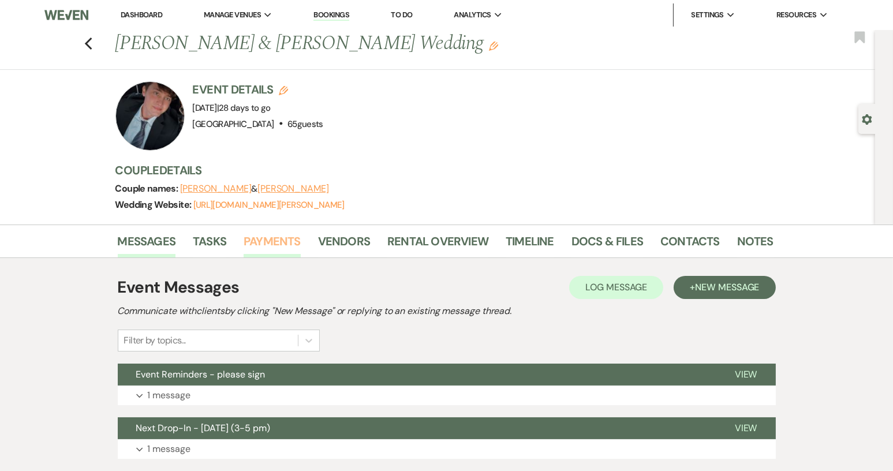
click at [264, 244] on link "Payments" at bounding box center [271, 244] width 57 height 25
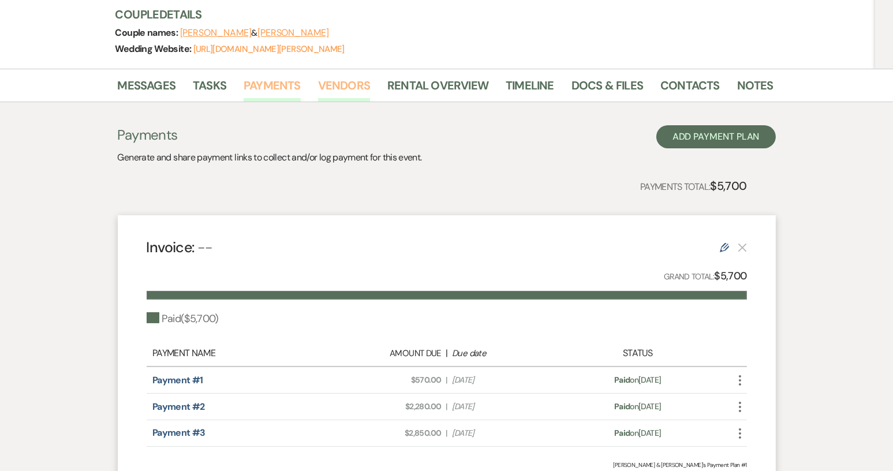
scroll to position [58, 0]
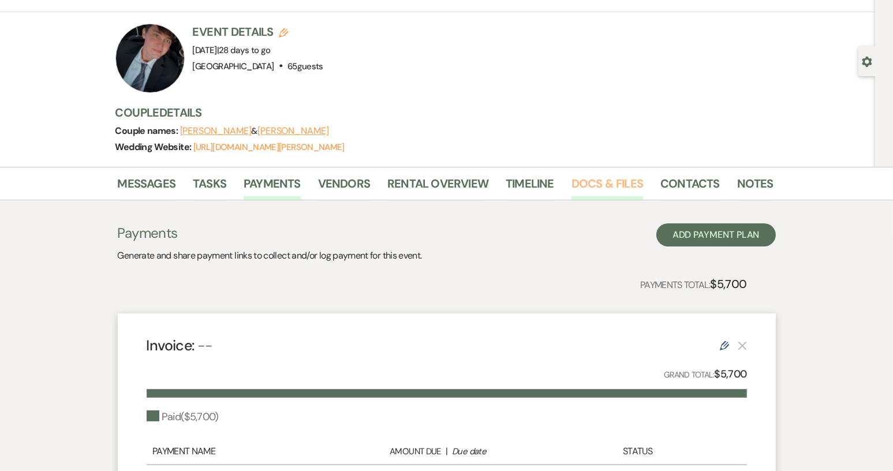
click at [589, 178] on link "Docs & Files" at bounding box center [607, 186] width 72 height 25
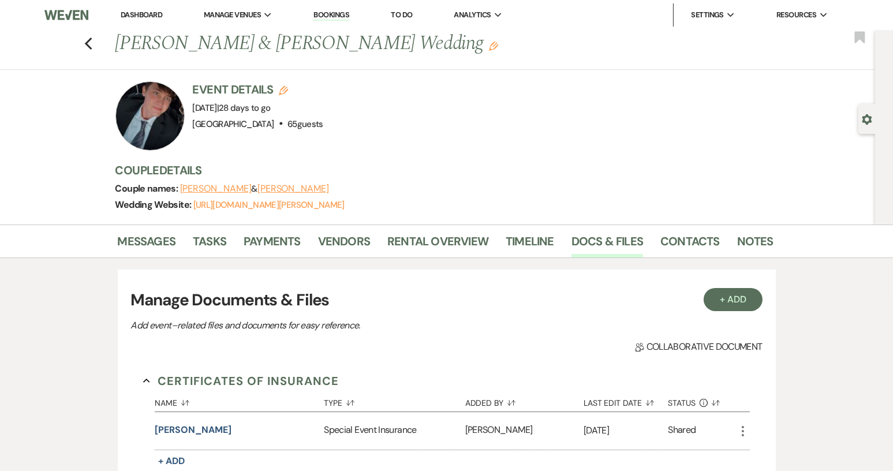
click at [138, 16] on link "Dashboard" at bounding box center [142, 15] width 42 height 10
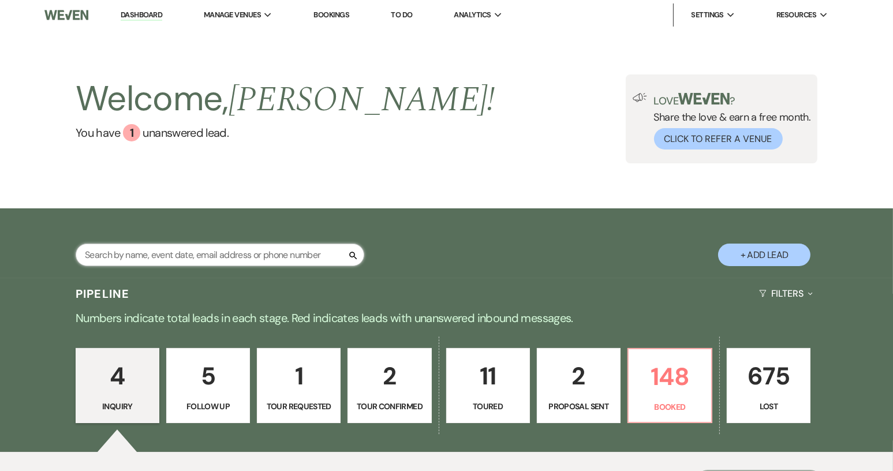
click at [183, 256] on input "text" at bounding box center [220, 254] width 288 height 23
type input "[PERSON_NAME]"
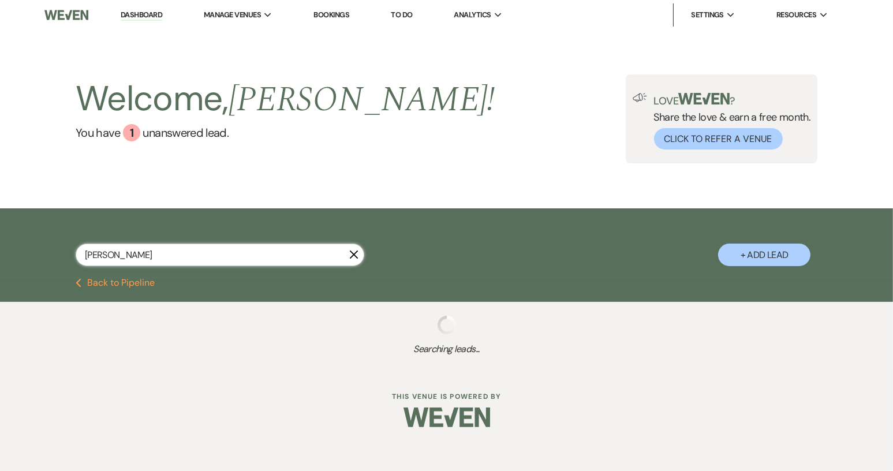
select select "5"
select select "8"
select select "9"
select select "8"
select select "1"
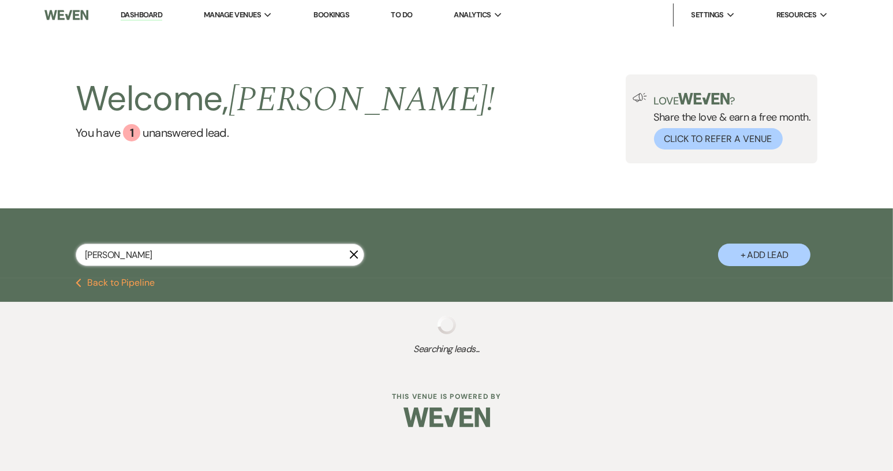
select select "8"
select select "1"
select select "8"
select select "4"
select select "8"
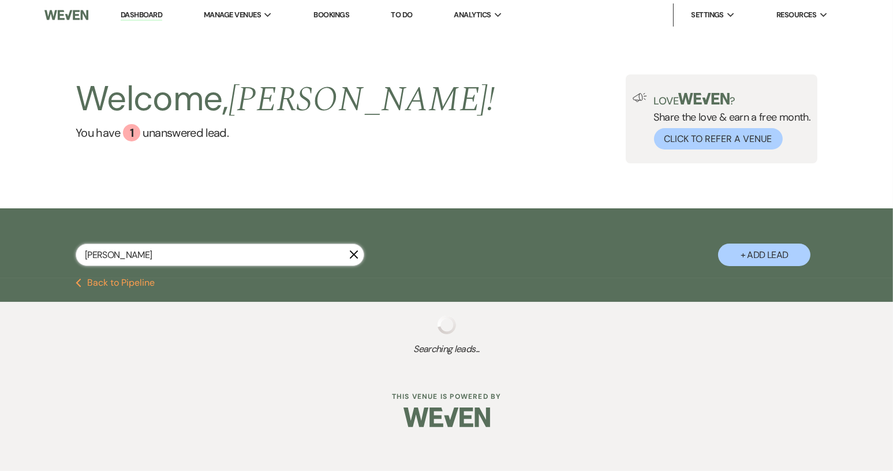
select select "1"
select select "8"
select select "5"
select select "8"
select select "1"
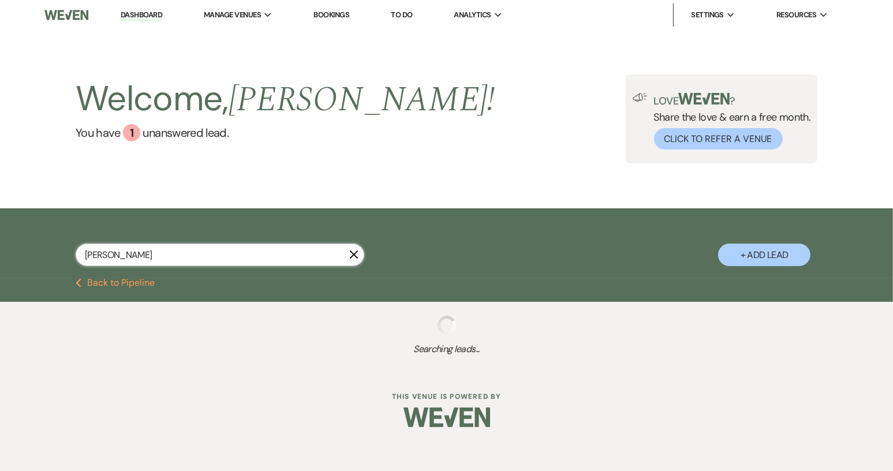
select select "8"
select select "5"
select select "8"
select select "4"
select select "8"
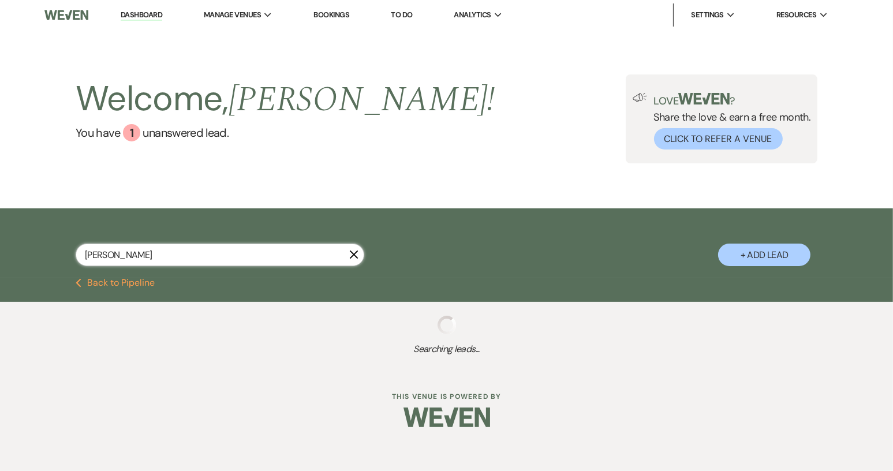
select select "5"
select select "8"
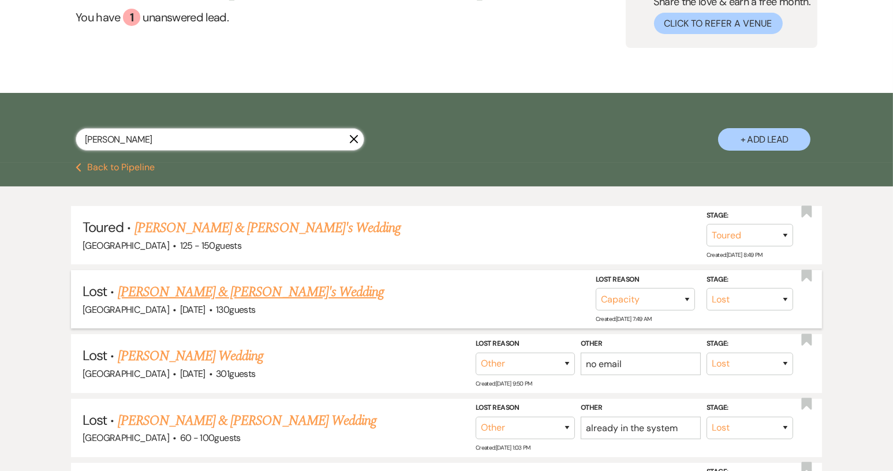
scroll to position [173, 0]
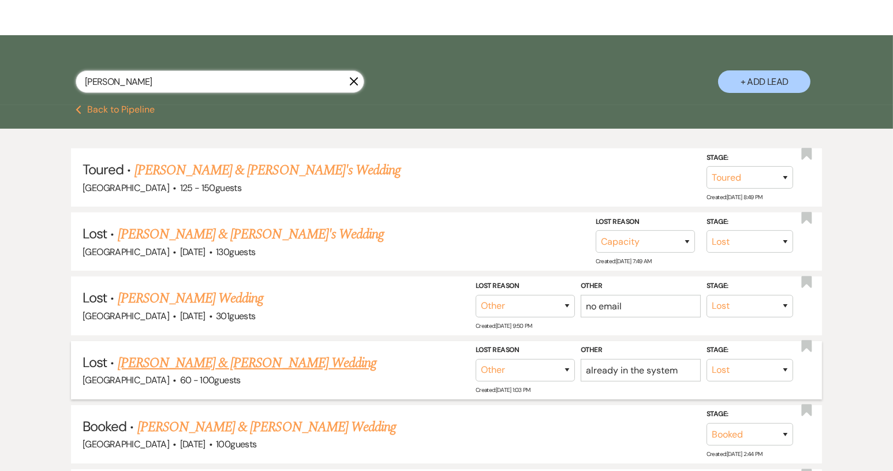
type input "[PERSON_NAME]"
click at [248, 365] on link "[PERSON_NAME] & [PERSON_NAME] Wedding" at bounding box center [247, 363] width 258 height 21
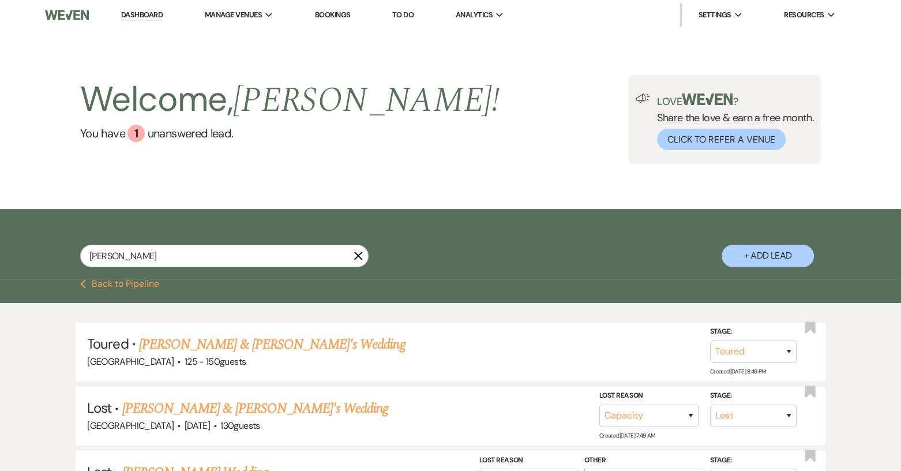
select select "8"
select select "1"
select select "5"
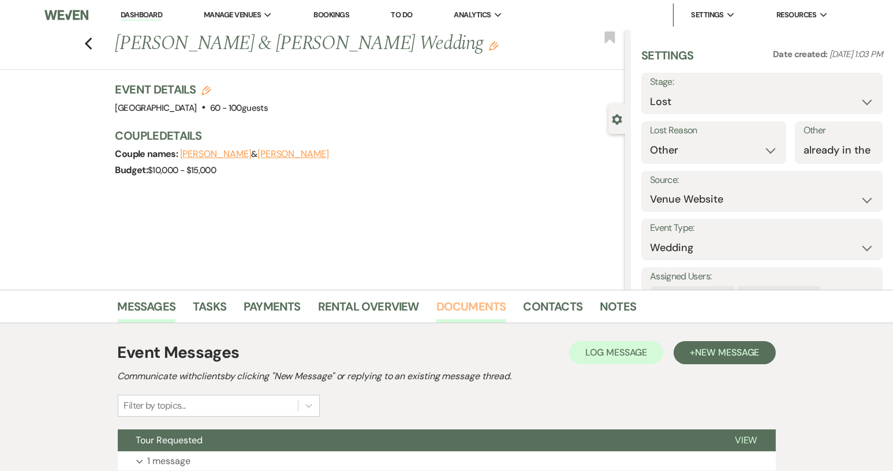
click at [477, 305] on link "Documents" at bounding box center [471, 309] width 70 height 25
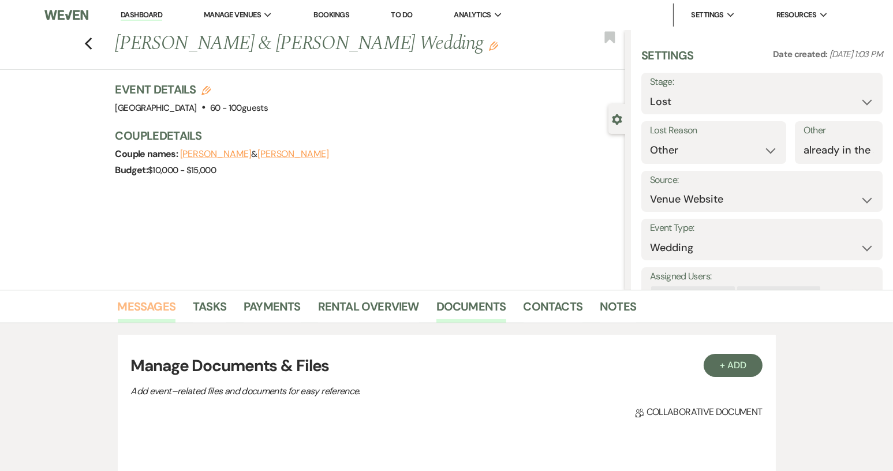
click at [157, 305] on link "Messages" at bounding box center [147, 309] width 58 height 25
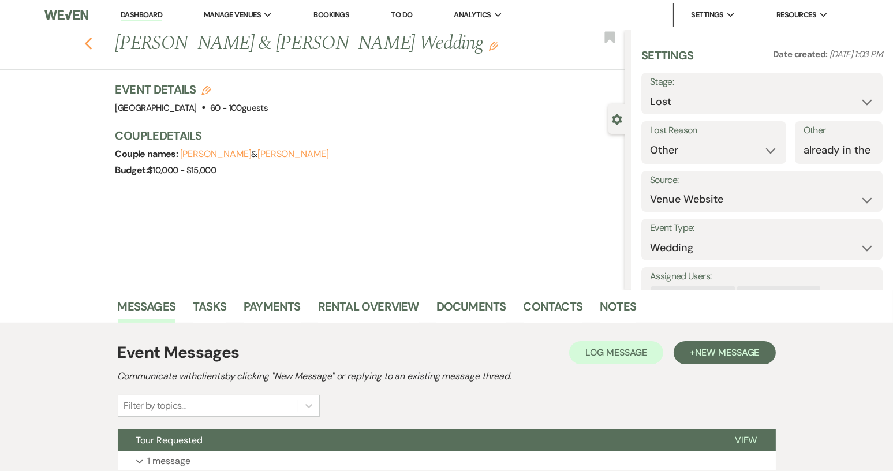
click at [92, 43] on icon "Previous" at bounding box center [88, 44] width 9 height 14
select select "5"
select select "8"
select select "9"
select select "8"
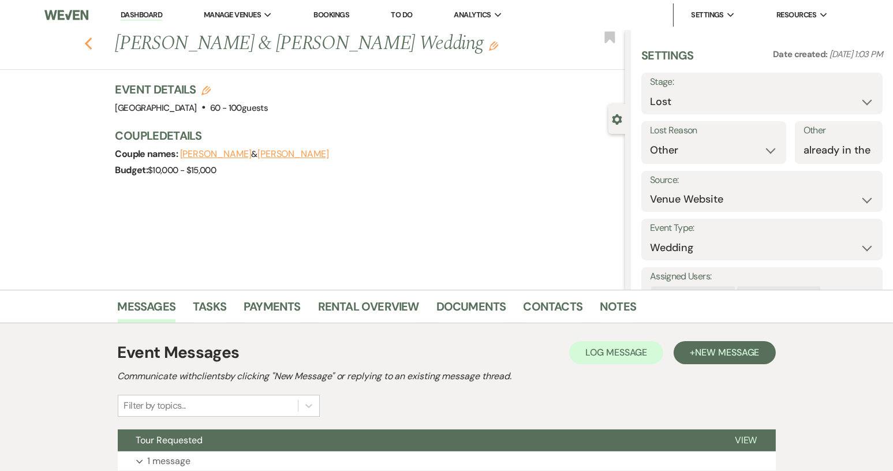
select select "1"
select select "8"
select select "1"
select select "8"
select select "4"
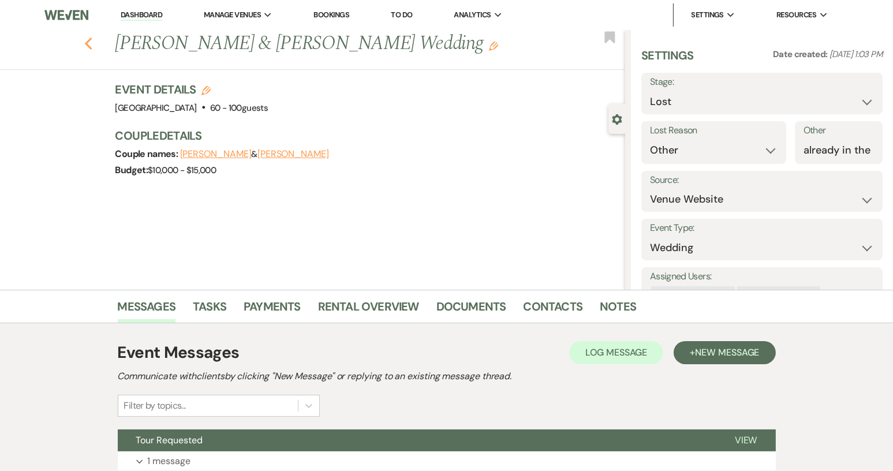
select select "8"
select select "1"
select select "8"
select select "5"
select select "8"
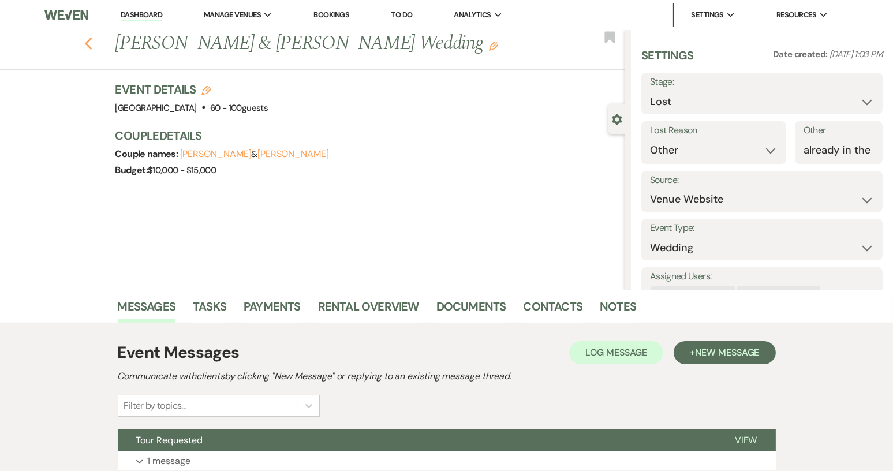
select select "1"
select select "8"
select select "5"
select select "8"
select select "4"
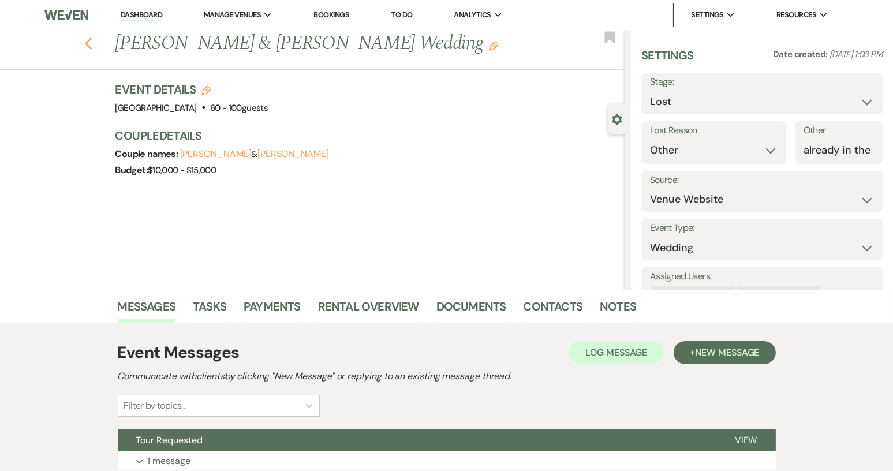
select select "8"
select select "5"
select select "8"
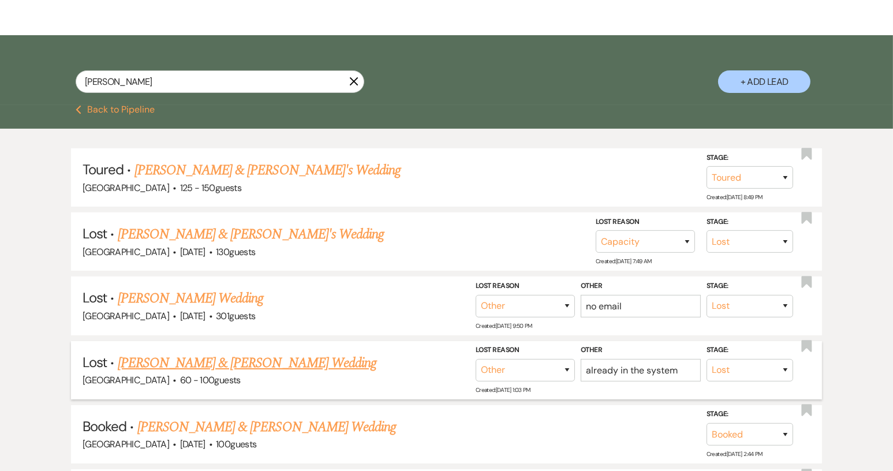
scroll to position [231, 0]
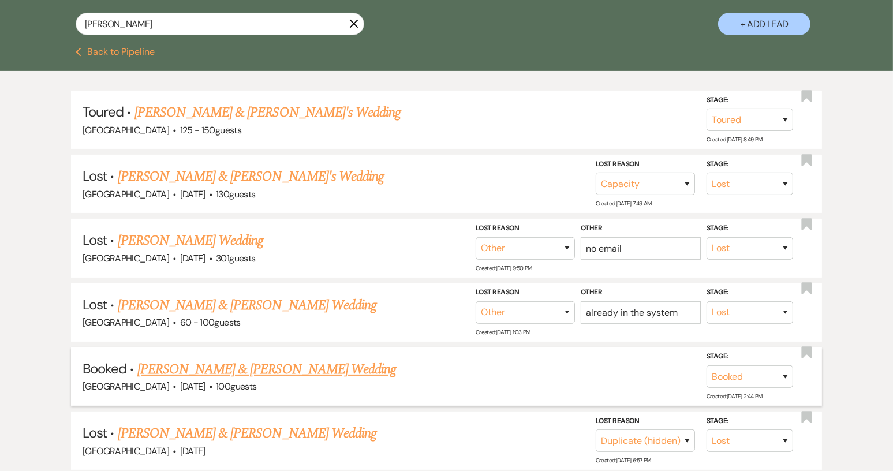
click at [203, 365] on link "[PERSON_NAME] & [PERSON_NAME] Wedding" at bounding box center [266, 369] width 258 height 21
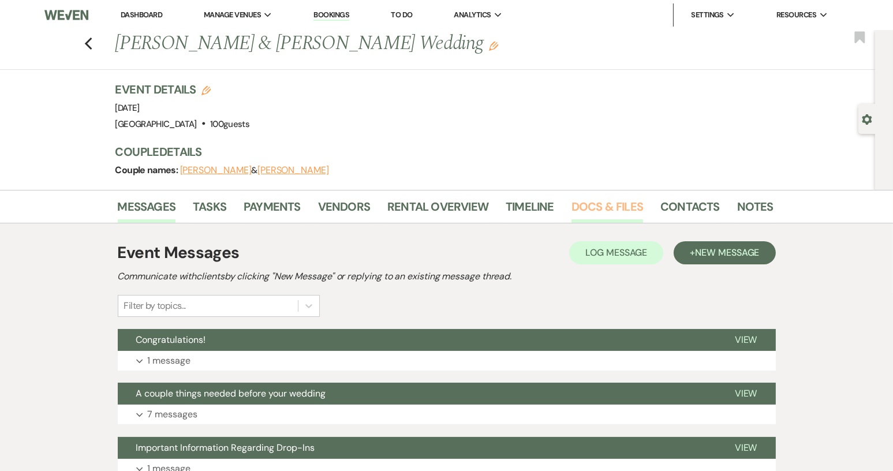
click at [606, 205] on link "Docs & Files" at bounding box center [607, 209] width 72 height 25
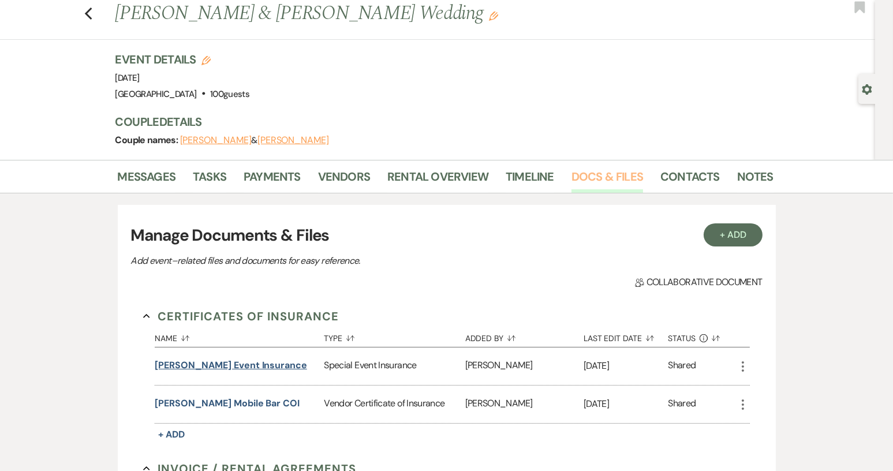
scroll to position [58, 0]
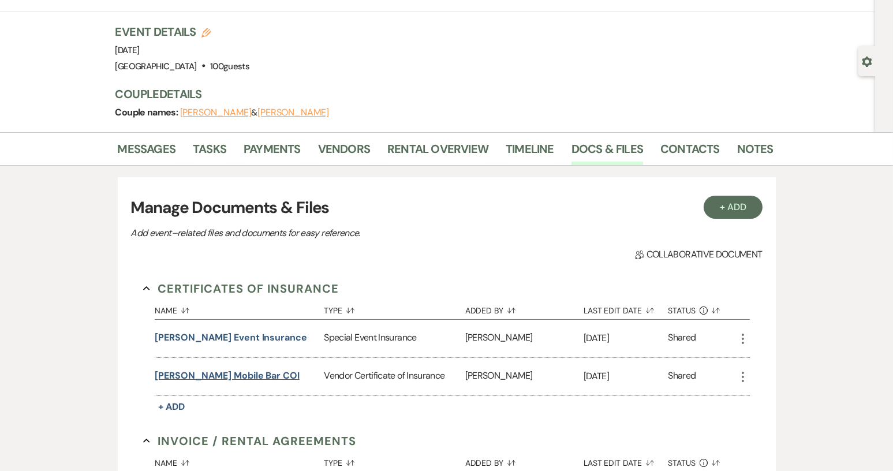
click at [263, 372] on button "[PERSON_NAME] Mobile Bar COI" at bounding box center [227, 376] width 145 height 14
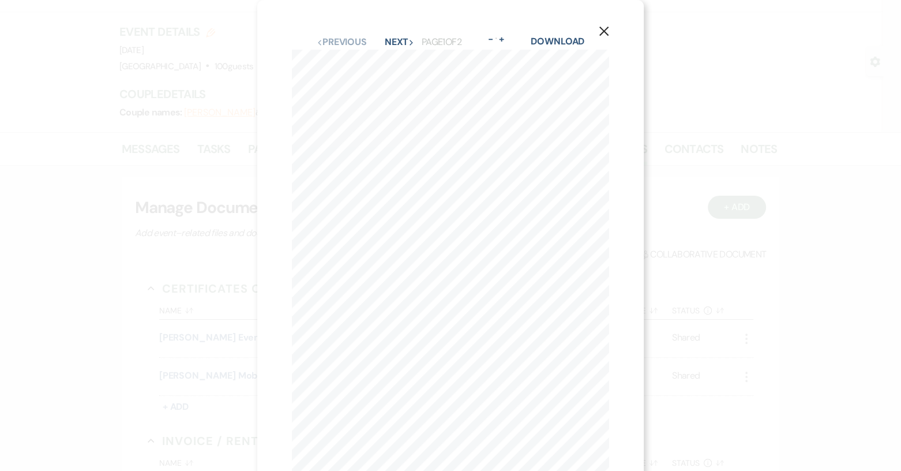
click at [572, 47] on div "Download" at bounding box center [558, 42] width 54 height 15
click at [571, 41] on link "Download" at bounding box center [558, 41] width 54 height 12
click at [605, 36] on icon "X" at bounding box center [604, 31] width 10 height 10
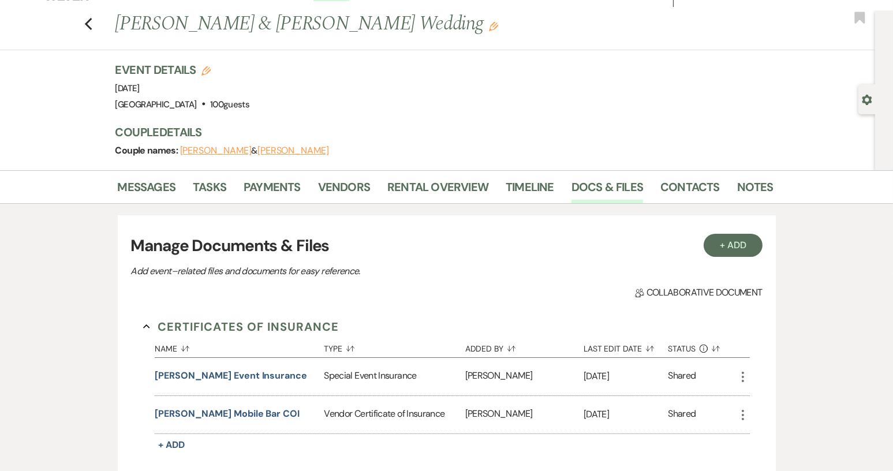
scroll to position [0, 0]
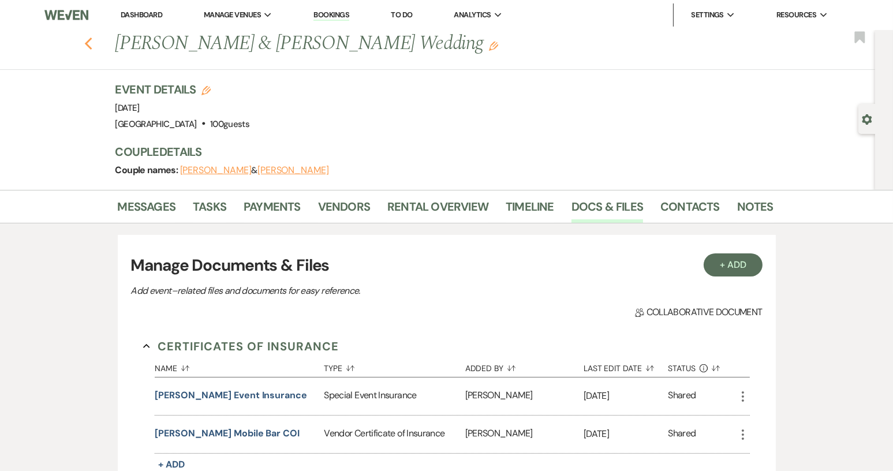
click at [91, 40] on icon "Previous" at bounding box center [88, 44] width 9 height 14
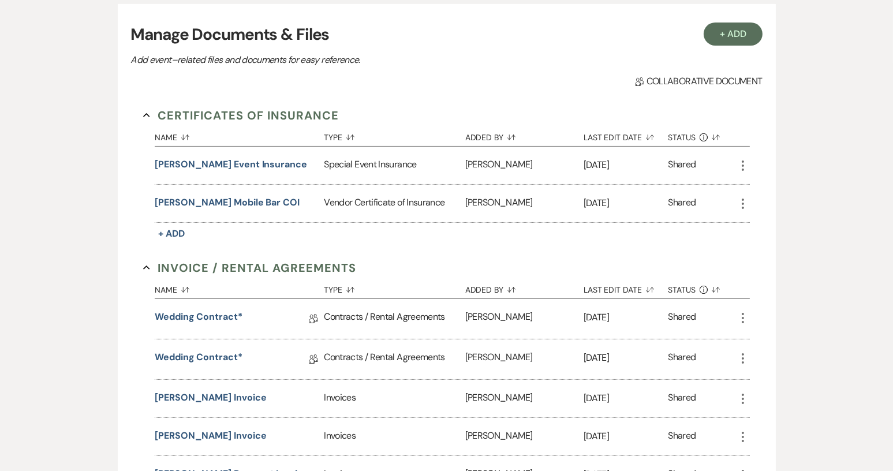
select select "5"
select select "8"
select select "9"
select select "8"
select select "1"
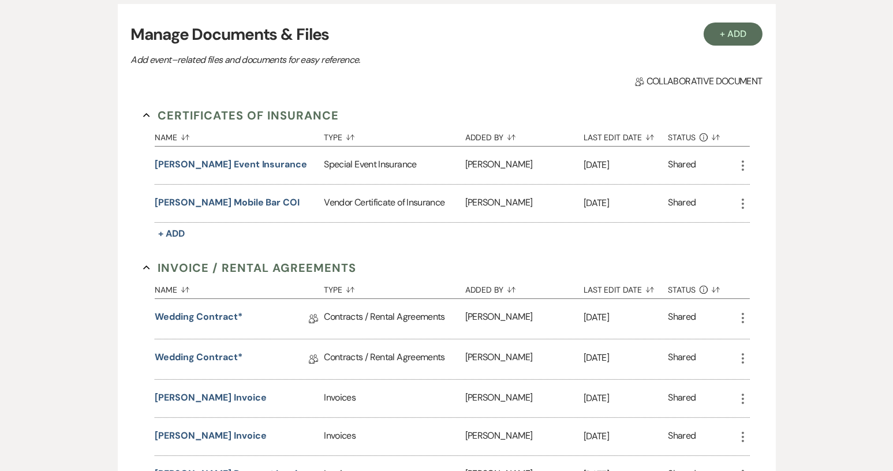
select select "8"
select select "1"
select select "8"
select select "4"
select select "8"
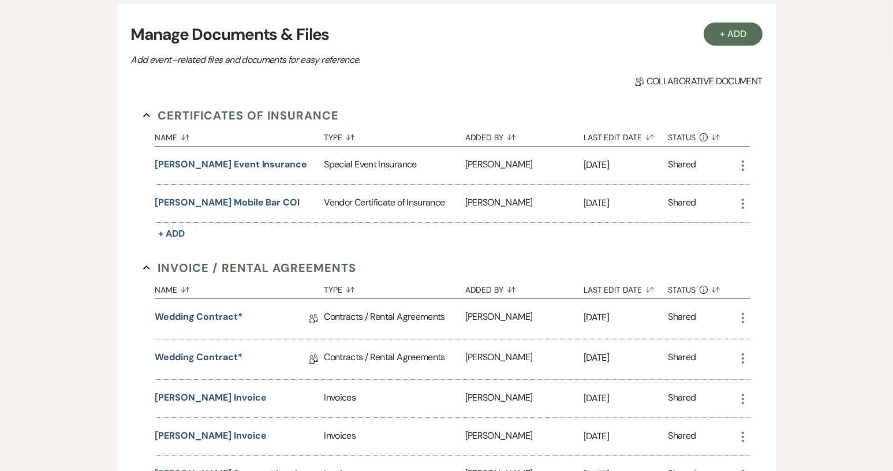
select select "1"
select select "8"
select select "5"
select select "8"
select select "1"
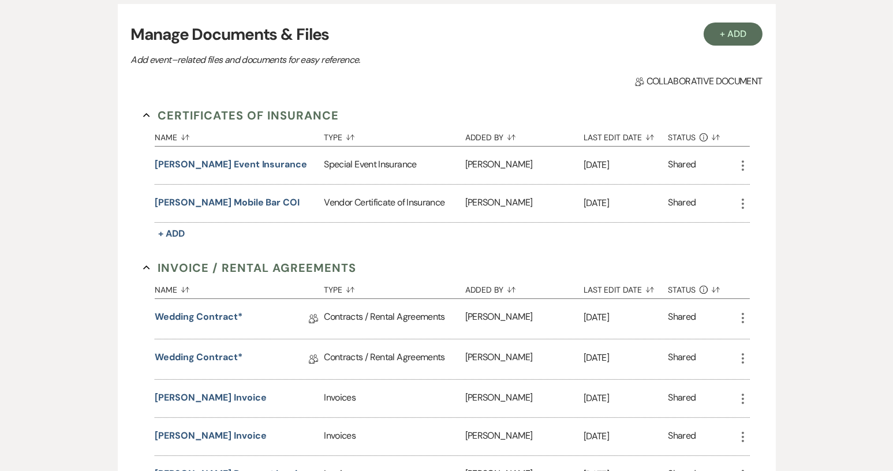
select select "8"
select select "5"
select select "8"
select select "4"
select select "8"
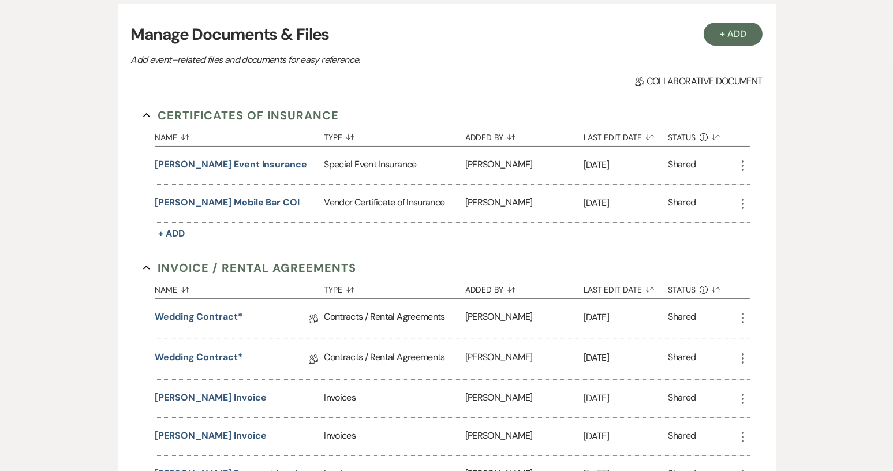
select select "5"
select select "8"
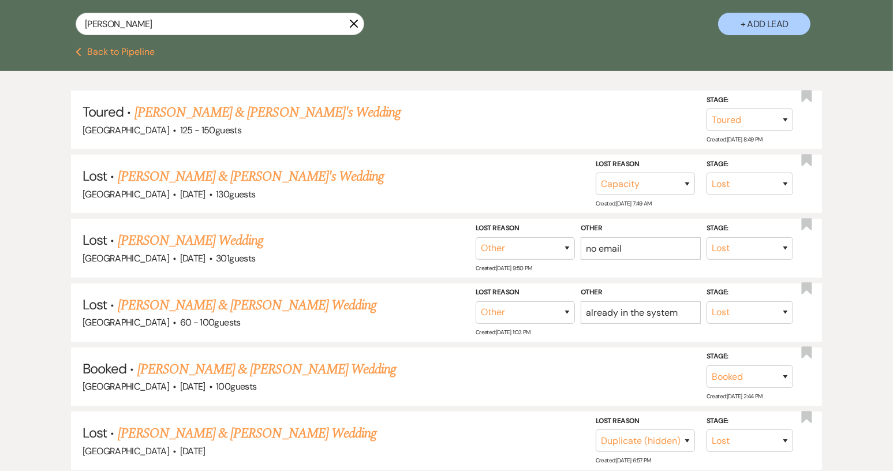
click at [355, 24] on icon "X" at bounding box center [353, 23] width 9 height 9
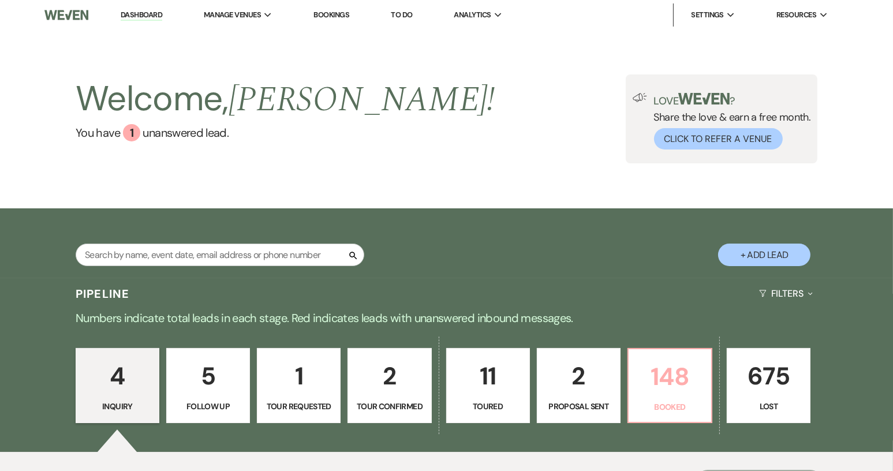
click at [660, 407] on p "Booked" at bounding box center [669, 406] width 69 height 13
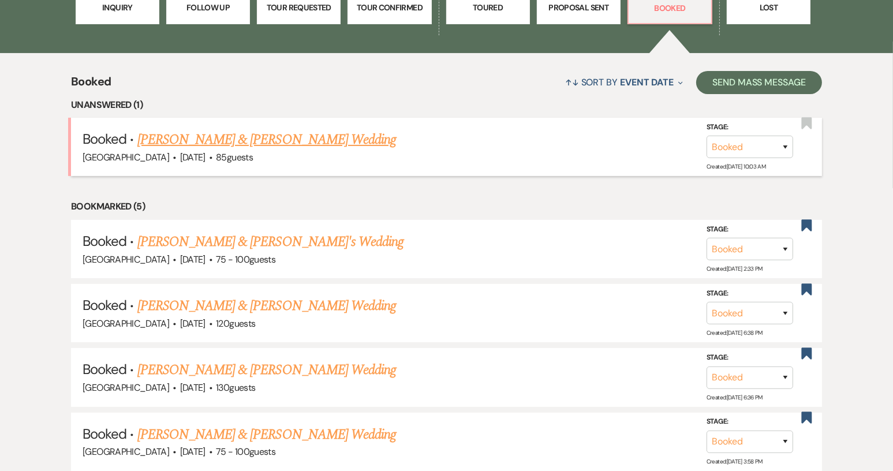
scroll to position [404, 0]
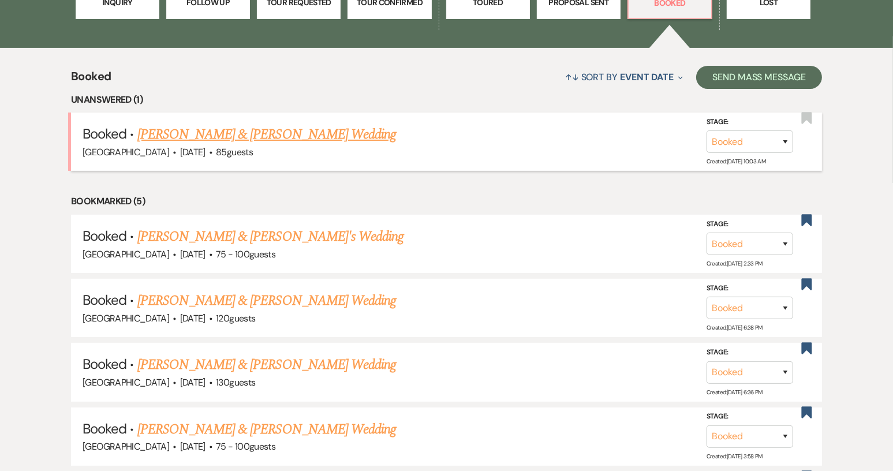
click at [257, 126] on link "[PERSON_NAME] & [PERSON_NAME] Wedding" at bounding box center [266, 134] width 258 height 21
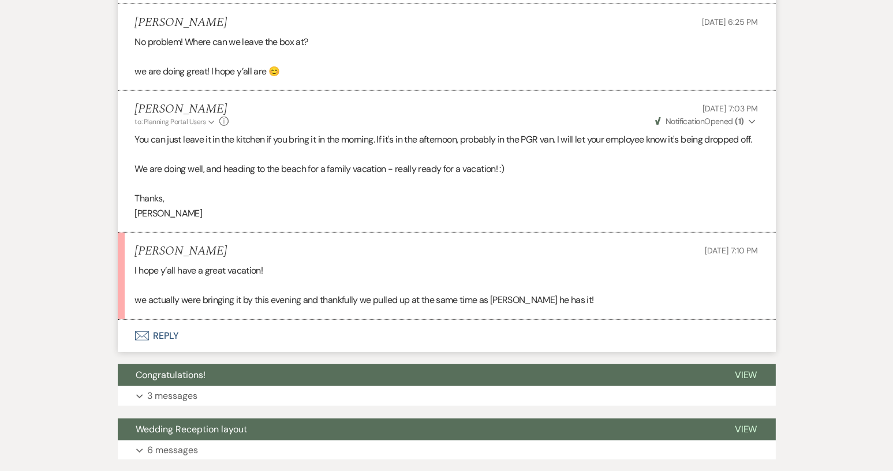
scroll to position [750, 0]
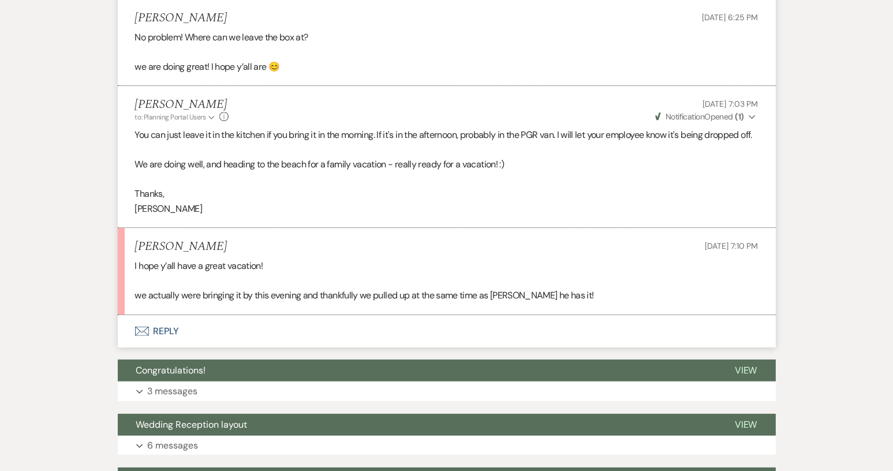
click at [157, 329] on button "Envelope Reply" at bounding box center [447, 331] width 658 height 32
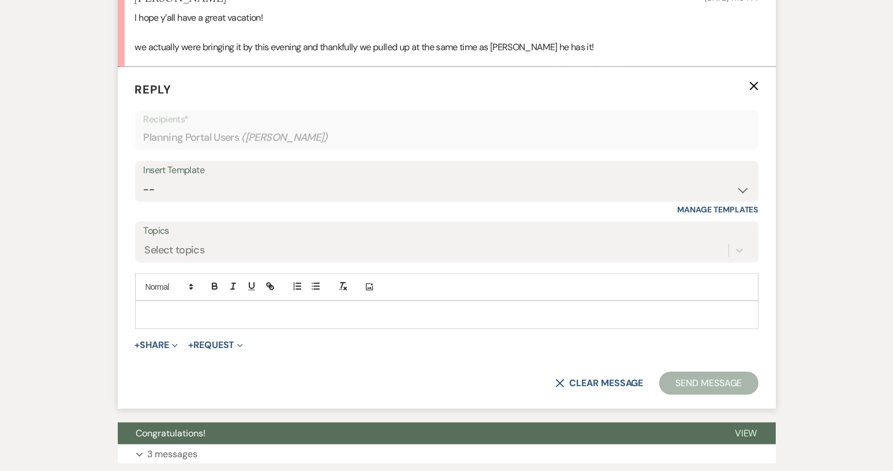
scroll to position [999, 0]
click at [177, 310] on p at bounding box center [446, 314] width 605 height 13
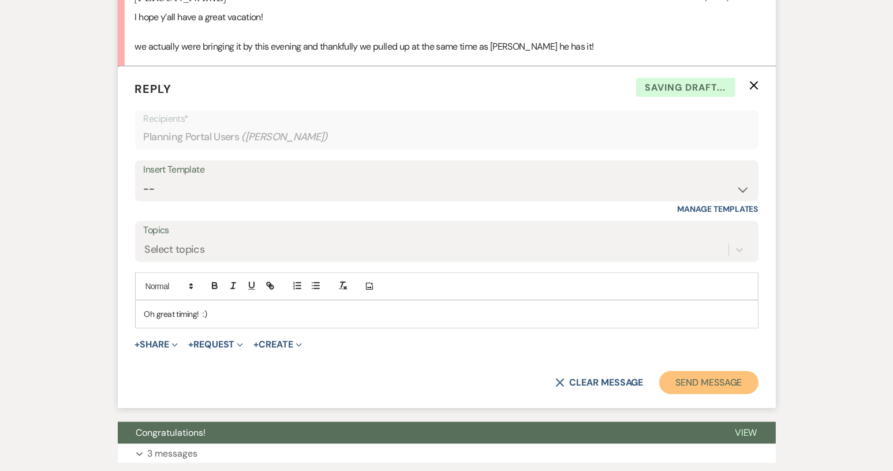
click at [690, 384] on button "Send Message" at bounding box center [708, 382] width 99 height 23
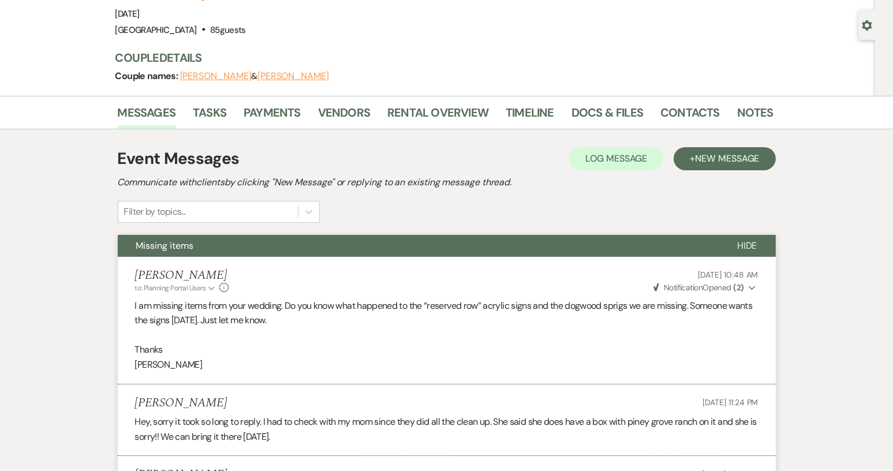
scroll to position [0, 0]
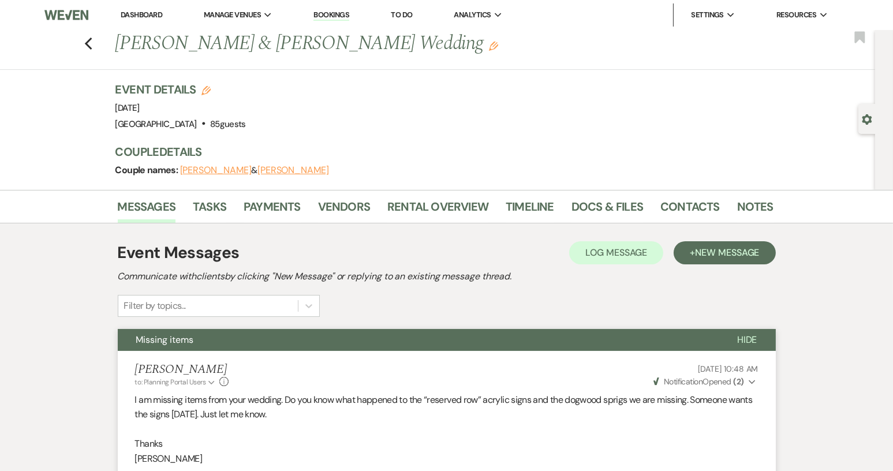
click at [755, 336] on span "Hide" at bounding box center [747, 340] width 20 height 12
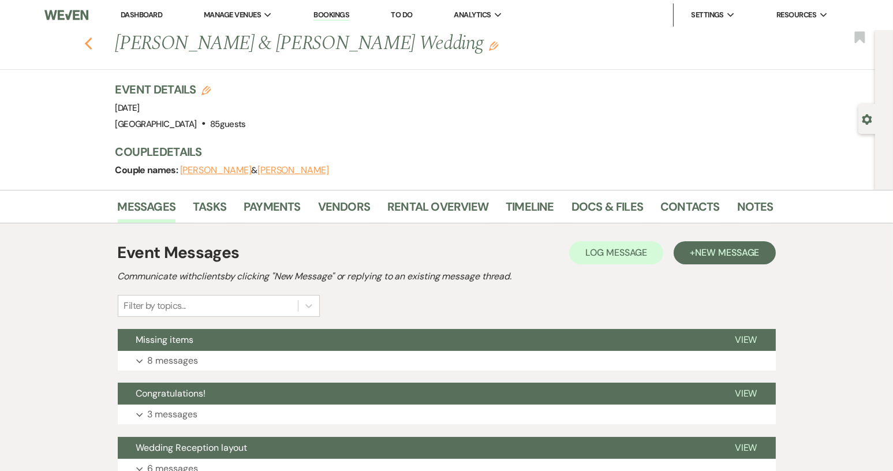
click at [93, 44] on icon "Previous" at bounding box center [88, 44] width 9 height 14
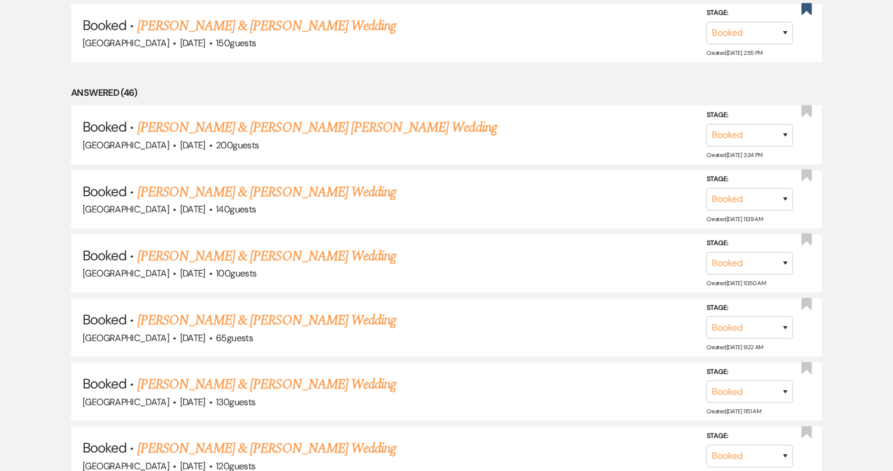
scroll to position [865, 0]
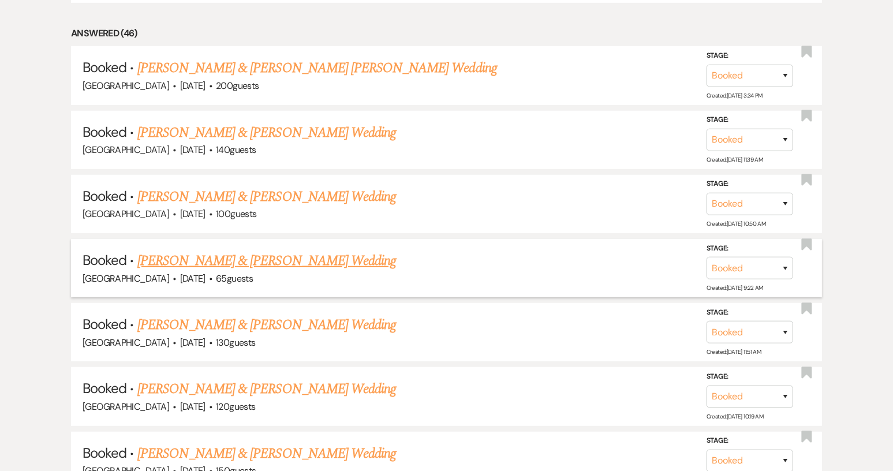
click at [268, 256] on link "[PERSON_NAME] & [PERSON_NAME] Wedding" at bounding box center [266, 260] width 258 height 21
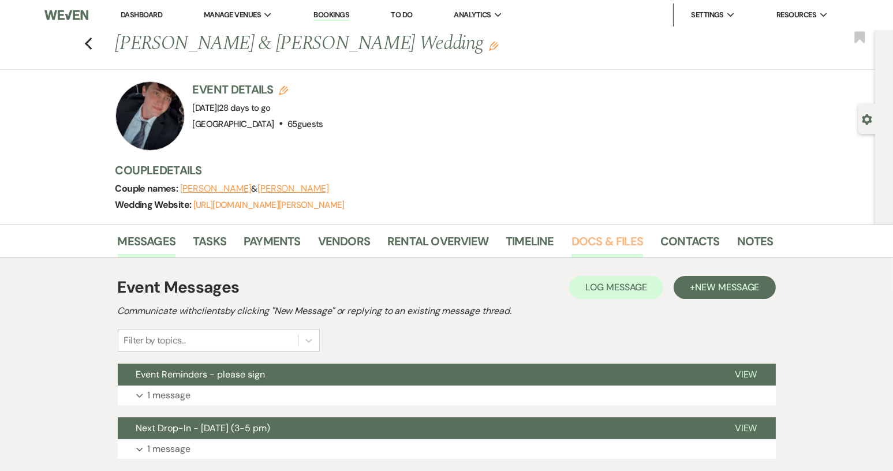
click at [597, 246] on link "Docs & Files" at bounding box center [607, 244] width 72 height 25
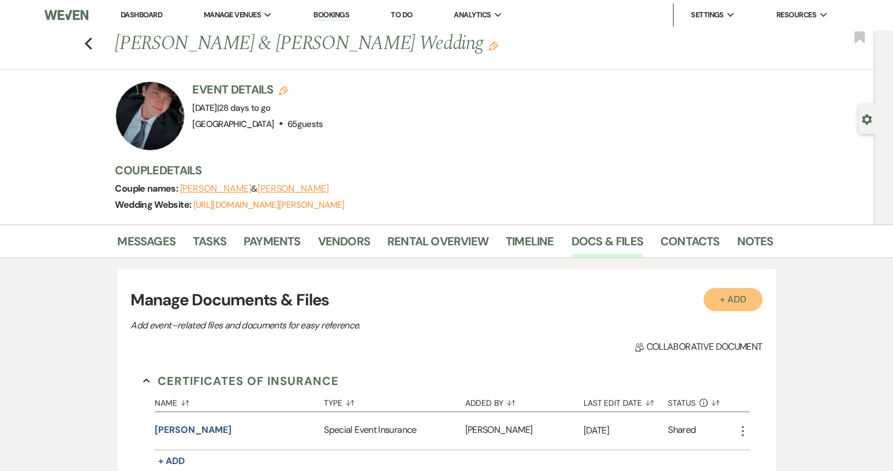
click at [717, 296] on button "+ Add" at bounding box center [732, 299] width 59 height 23
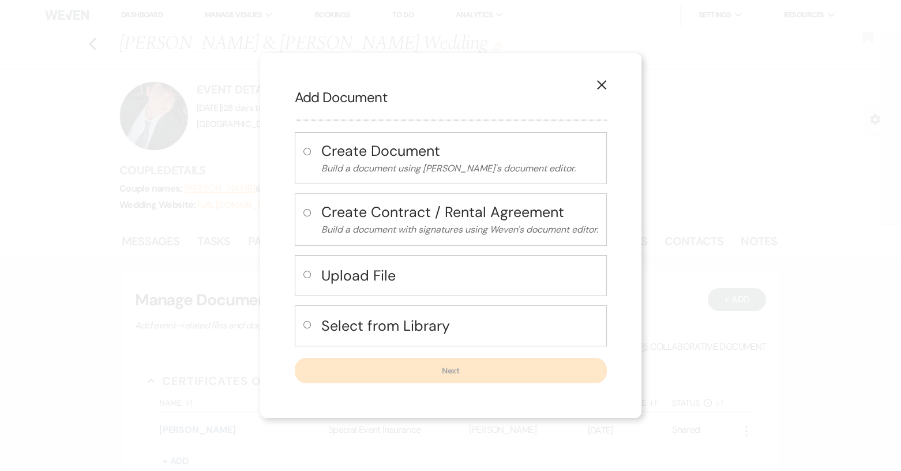
click at [306, 276] on input "radio" at bounding box center [307, 275] width 8 height 8
radio input "true"
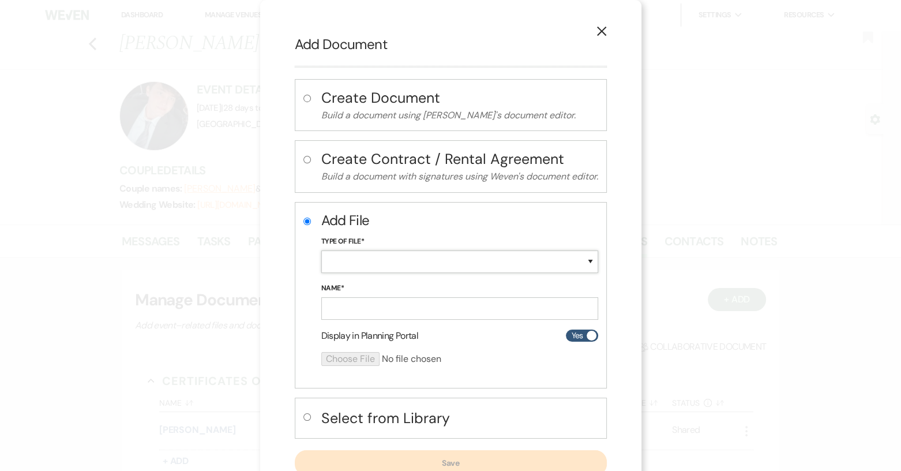
click at [591, 260] on select "Special Event Insurance Vendor Certificate of Insurance Contracts / Rental Agre…" at bounding box center [459, 261] width 277 height 23
select select "18"
click at [321, 250] on select "Special Event Insurance Vendor Certificate of Insurance Contracts / Rental Agre…" at bounding box center [459, 261] width 277 height 23
click at [332, 309] on input "Name*" at bounding box center [459, 308] width 277 height 23
paste input "[PERSON_NAME] Mobile Bar COI (1)"
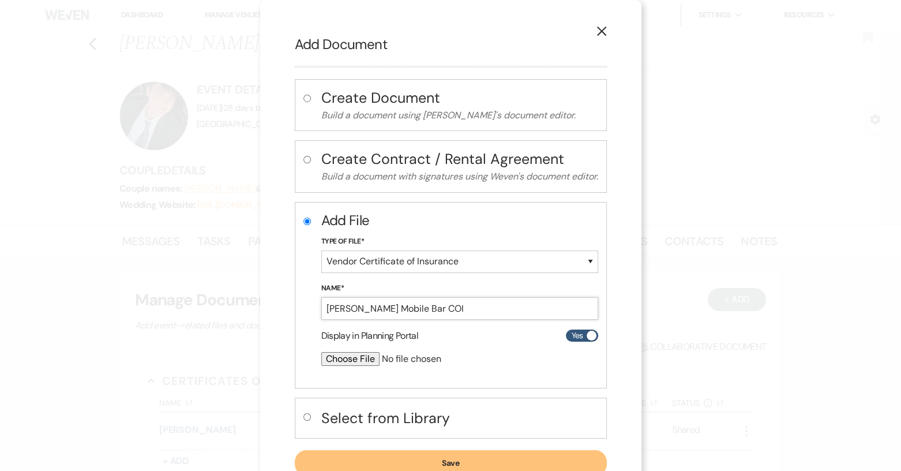
type input "[PERSON_NAME] Mobile Bar COI"
click at [358, 355] on input "file" at bounding box center [429, 359] width 216 height 14
type input "C:\fakepath\[PERSON_NAME] Mobile Bar COI (1).pdf"
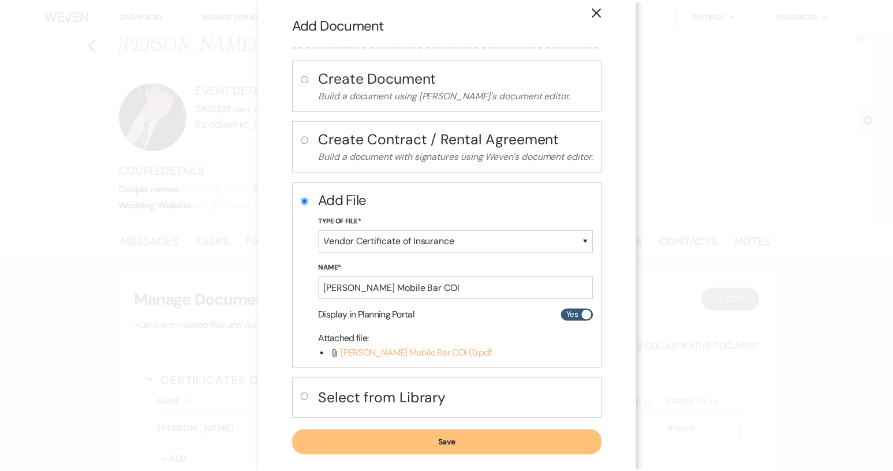
scroll to position [38, 0]
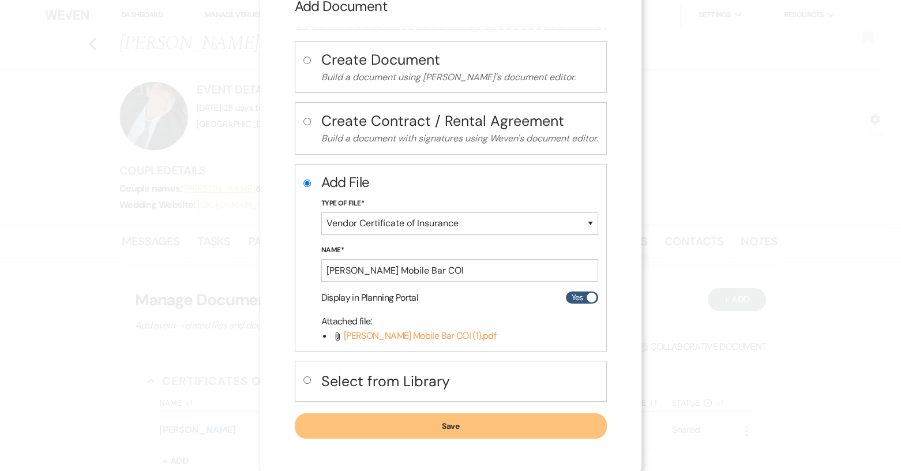
click at [454, 427] on button "Save" at bounding box center [451, 425] width 312 height 25
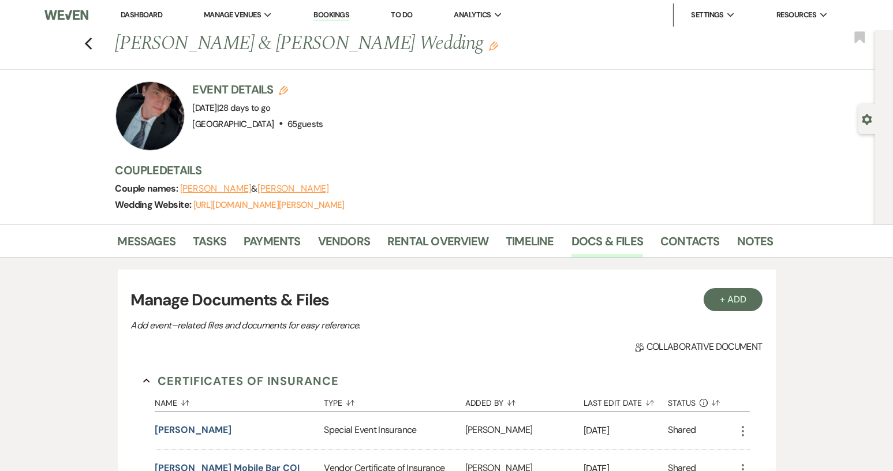
click at [145, 13] on link "Dashboard" at bounding box center [142, 15] width 42 height 10
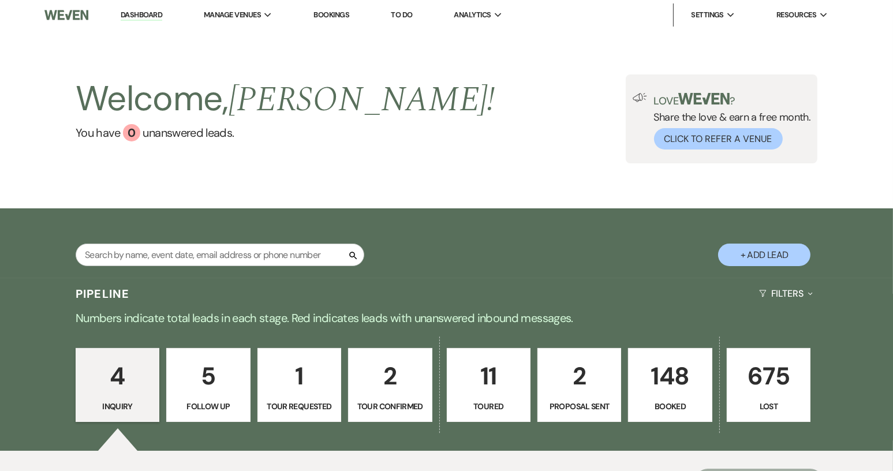
click at [676, 398] on link "148 Booked" at bounding box center [670, 385] width 84 height 74
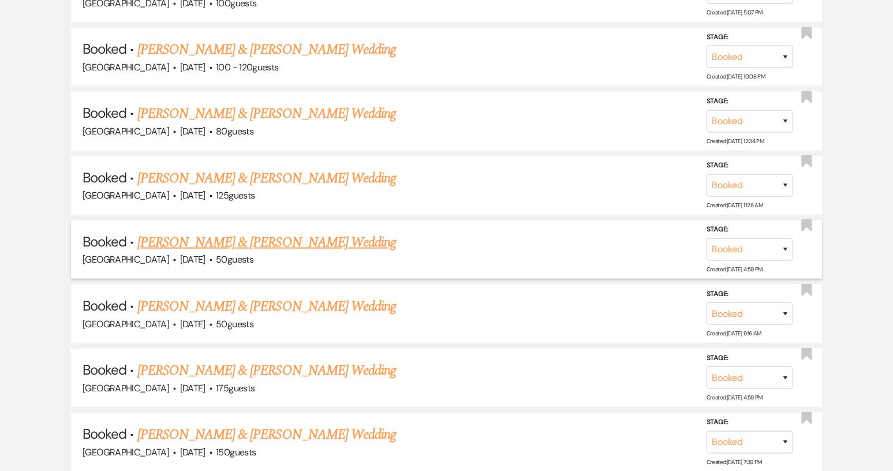
scroll to position [1789, 0]
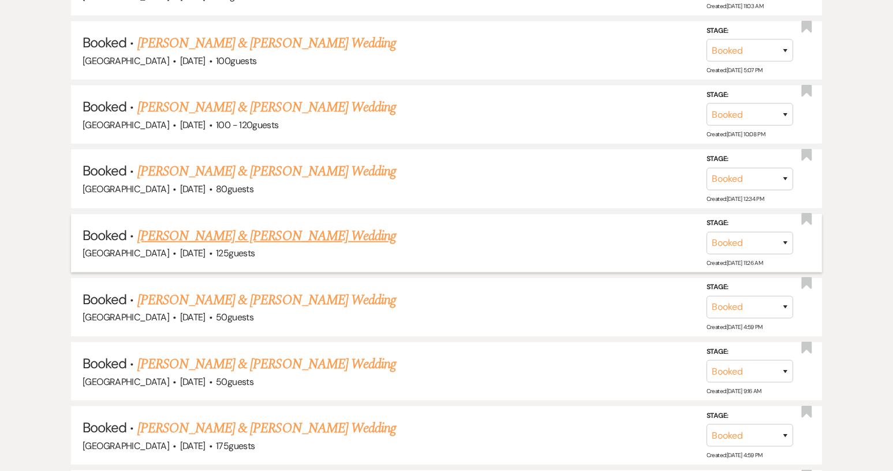
click at [220, 226] on link "[PERSON_NAME] & [PERSON_NAME] Wedding" at bounding box center [266, 236] width 258 height 21
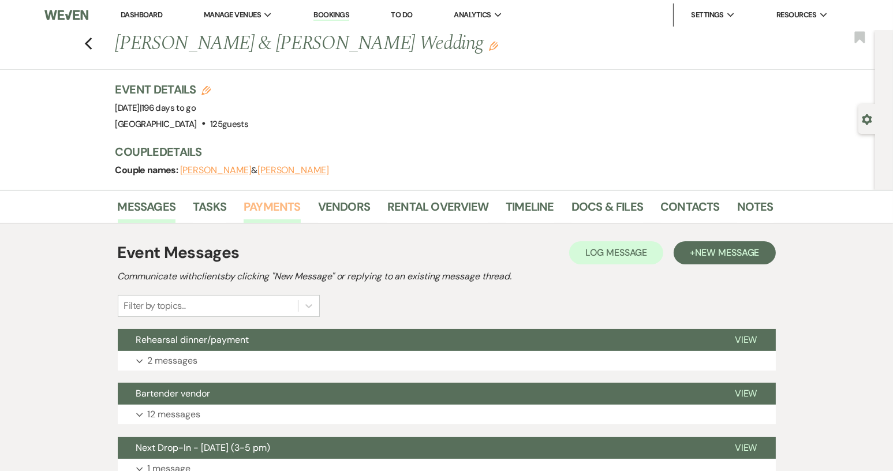
click at [276, 207] on link "Payments" at bounding box center [271, 209] width 57 height 25
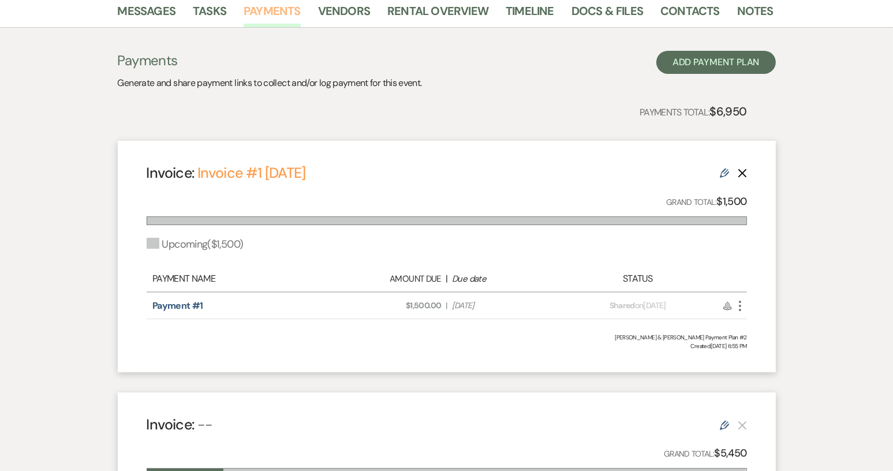
scroll to position [231, 0]
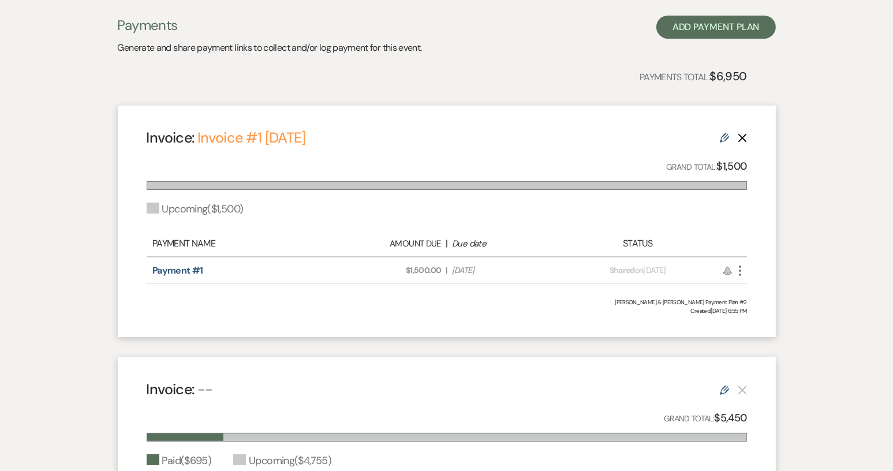
click at [737, 273] on icon "More" at bounding box center [740, 271] width 14 height 14
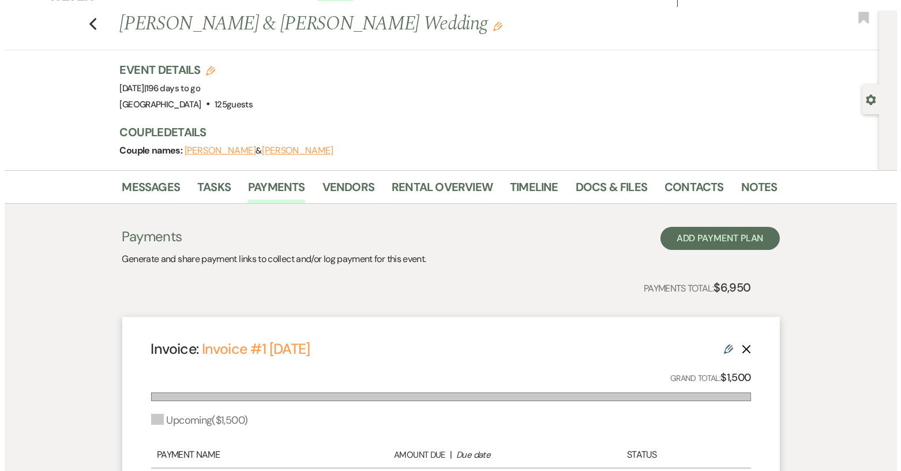
scroll to position [0, 0]
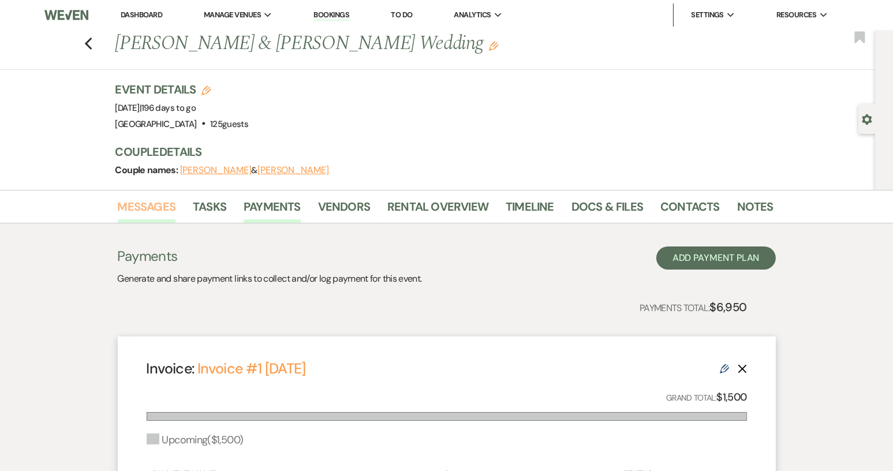
click at [158, 203] on link "Messages" at bounding box center [147, 209] width 58 height 25
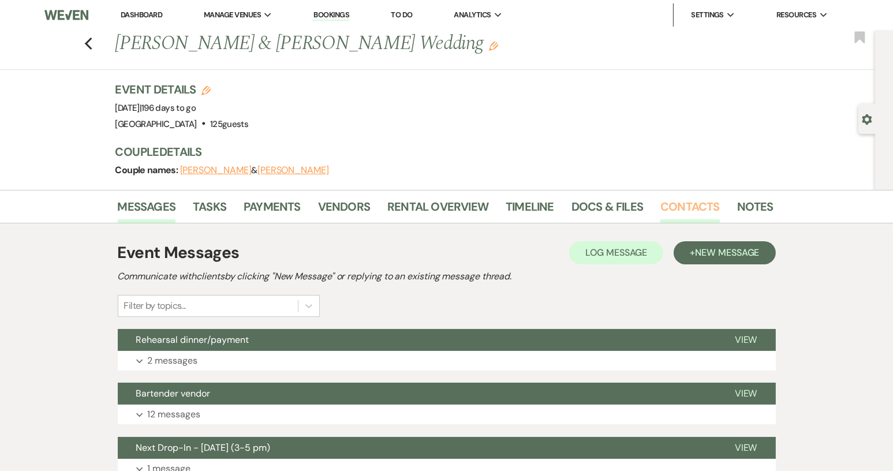
click at [678, 208] on link "Contacts" at bounding box center [689, 209] width 59 height 25
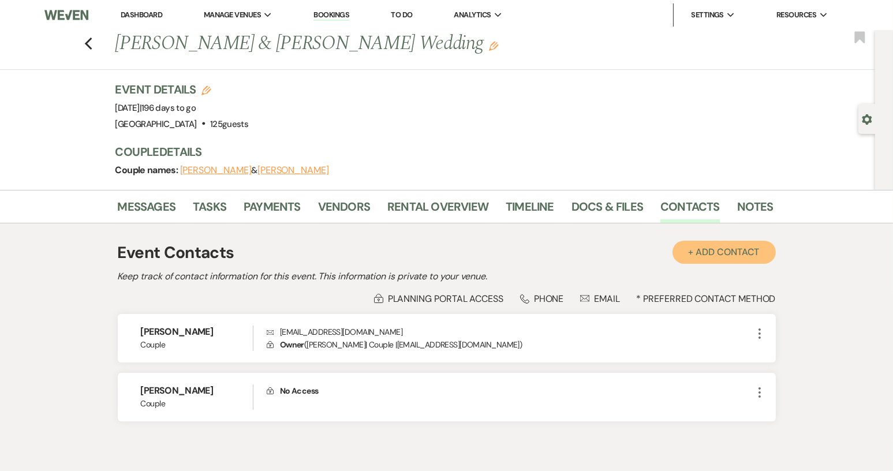
click at [727, 250] on button "+ Add Contact" at bounding box center [723, 252] width 103 height 23
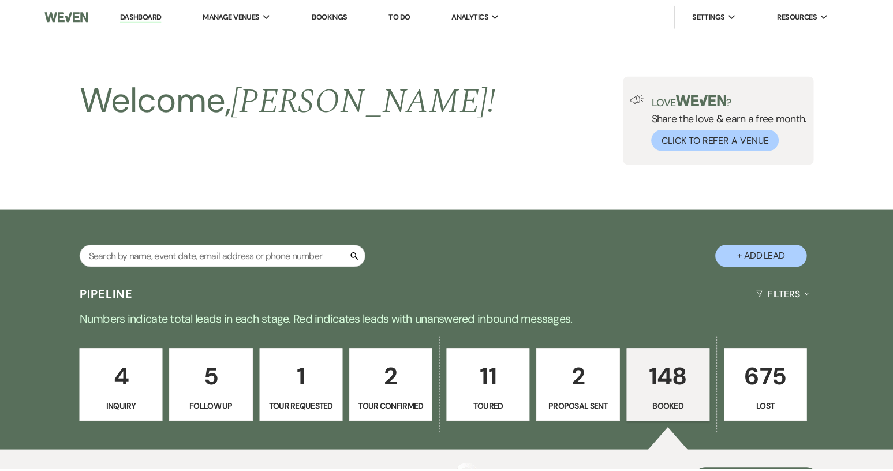
scroll to position [1789, 0]
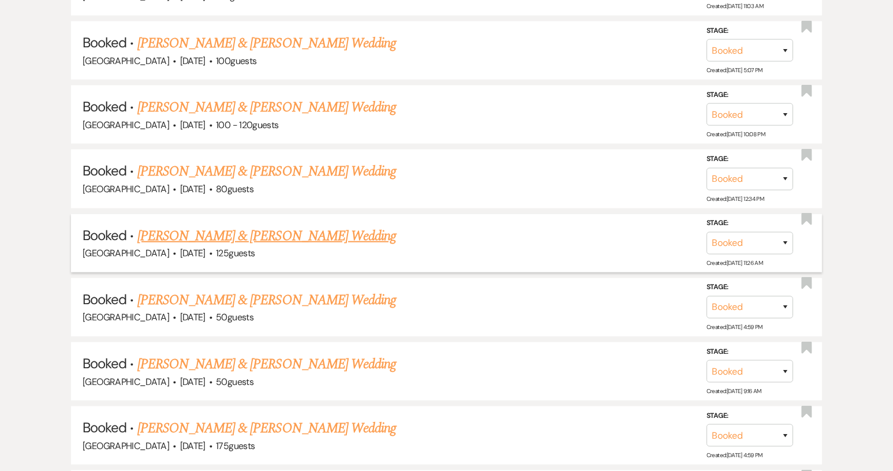
click at [235, 226] on link "[PERSON_NAME] & [PERSON_NAME] Wedding" at bounding box center [266, 236] width 258 height 21
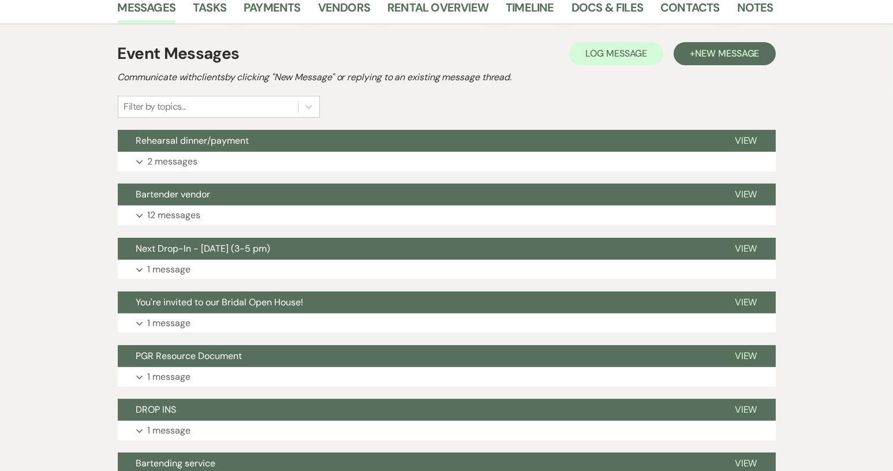
scroll to position [73, 0]
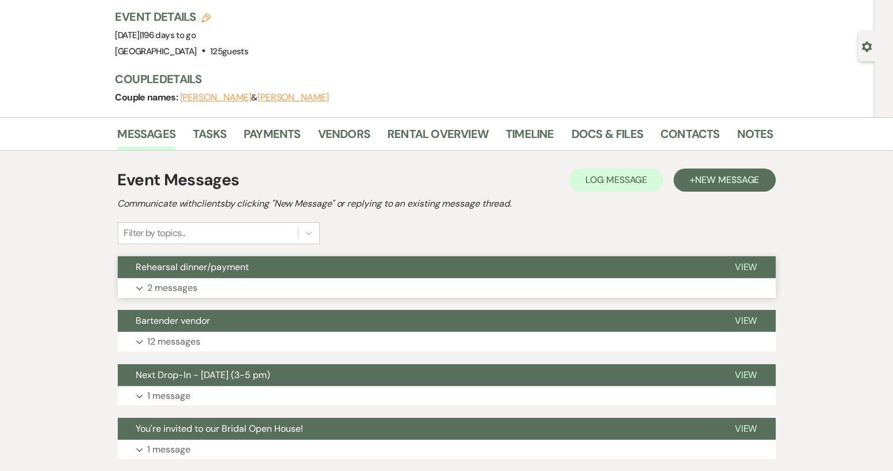
click at [196, 271] on span "Rehearsal dinner/payment" at bounding box center [192, 267] width 113 height 12
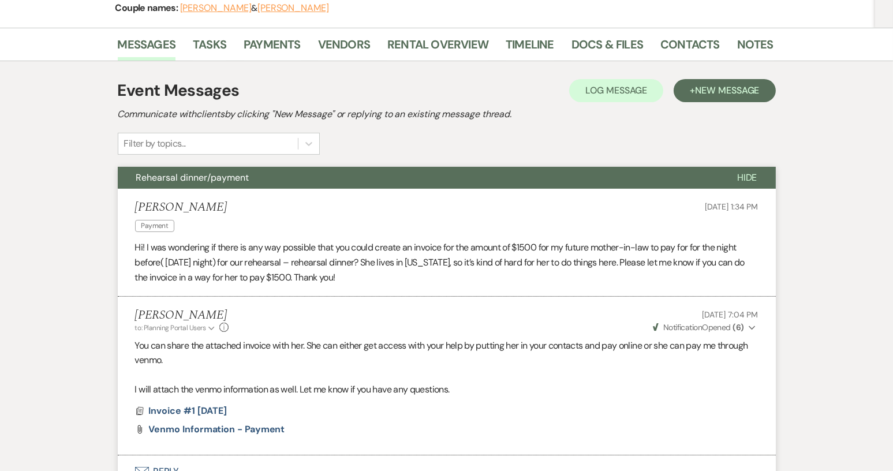
scroll to position [188, 0]
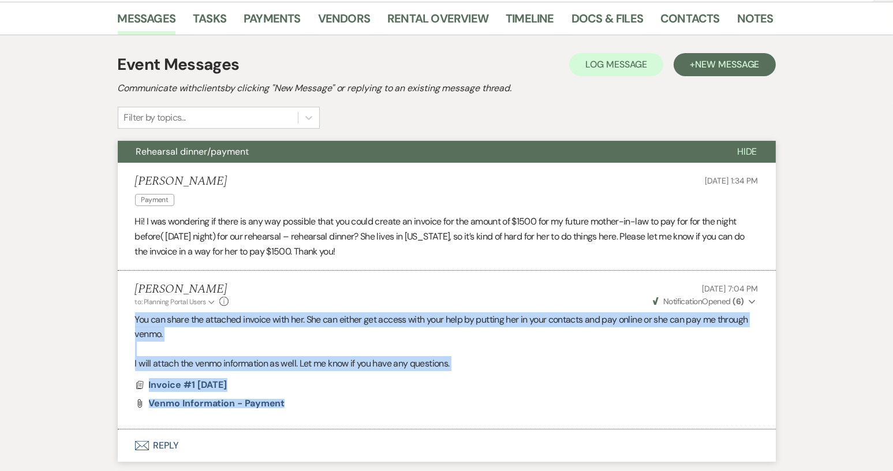
drag, startPoint x: 134, startPoint y: 315, endPoint x: 332, endPoint y: 404, distance: 216.4
click at [332, 404] on li "[PERSON_NAME] to: Planning Portal Users Expand Info [DATE] 7:04 PM Weven Check …" at bounding box center [447, 350] width 658 height 159
copy li "You can share the attached invoice with her. She can either get access with you…"
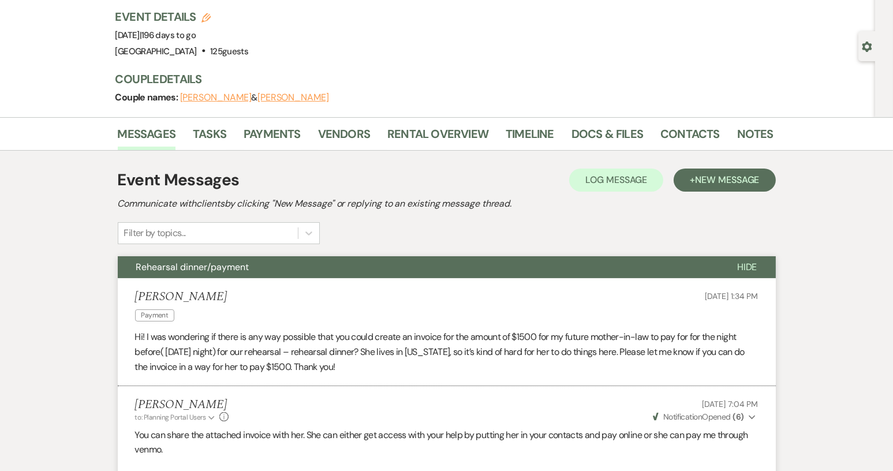
scroll to position [0, 0]
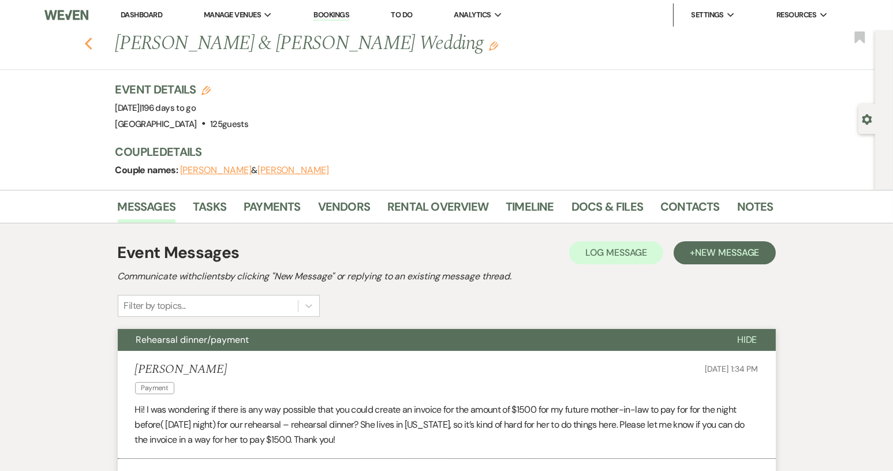
click at [91, 40] on icon "Previous" at bounding box center [88, 44] width 9 height 14
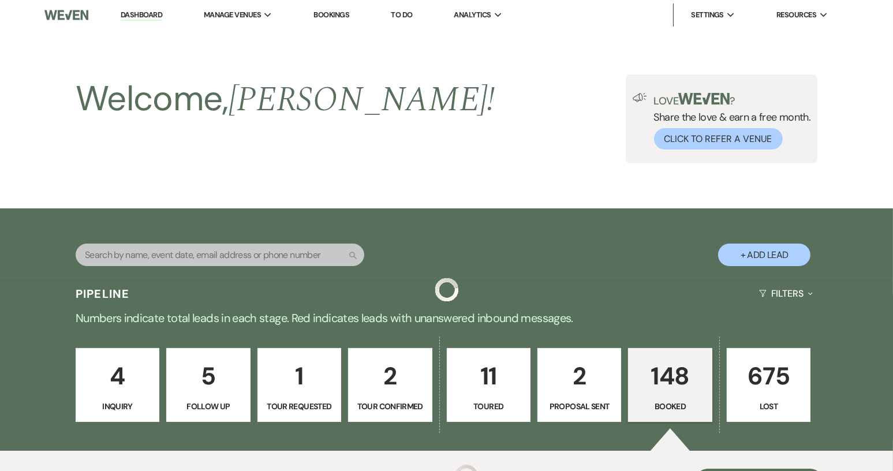
scroll to position [1789, 0]
